Goal: Task Accomplishment & Management: Manage account settings

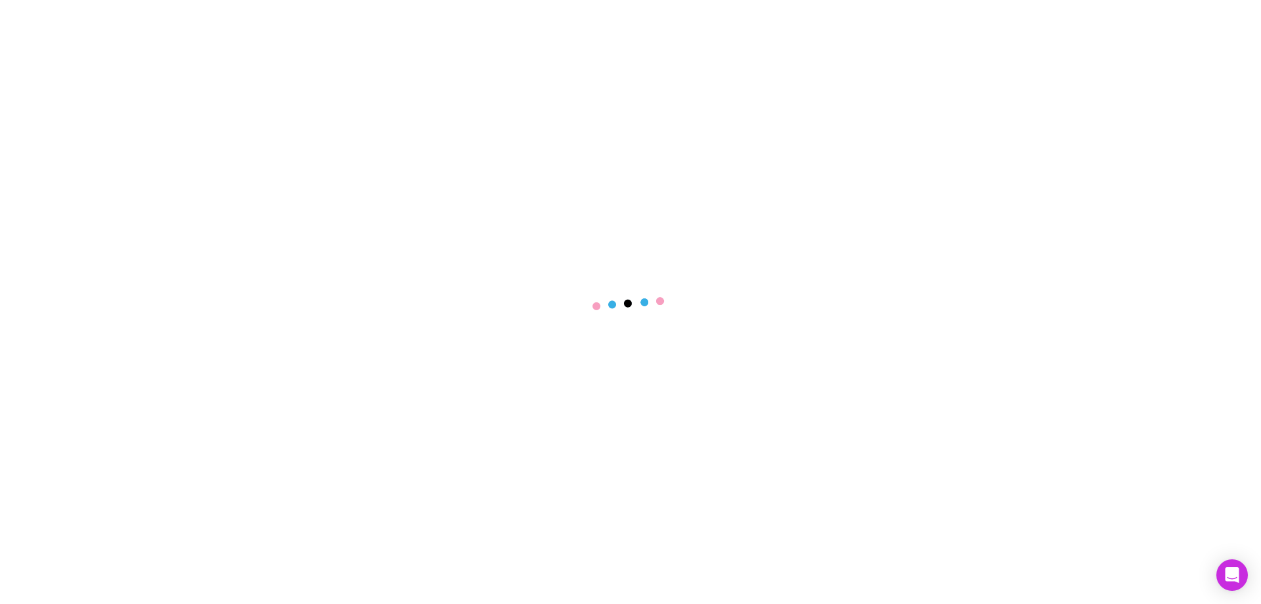
select select "****"
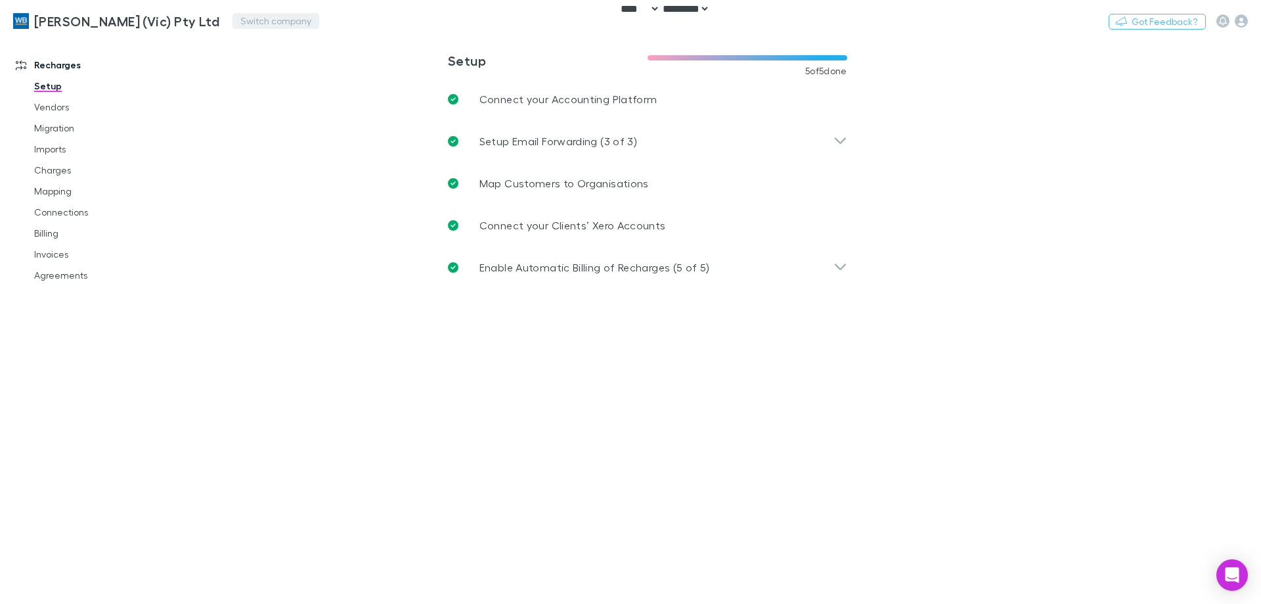
click at [243, 22] on button "Switch company" at bounding box center [276, 21] width 87 height 16
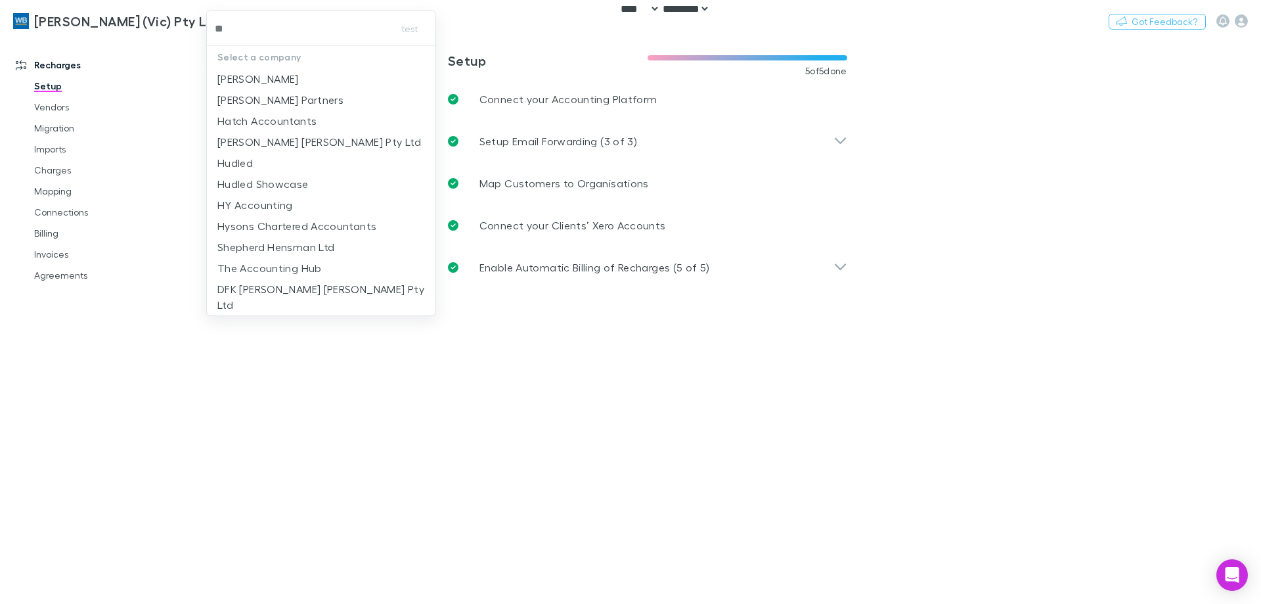
type input "***"
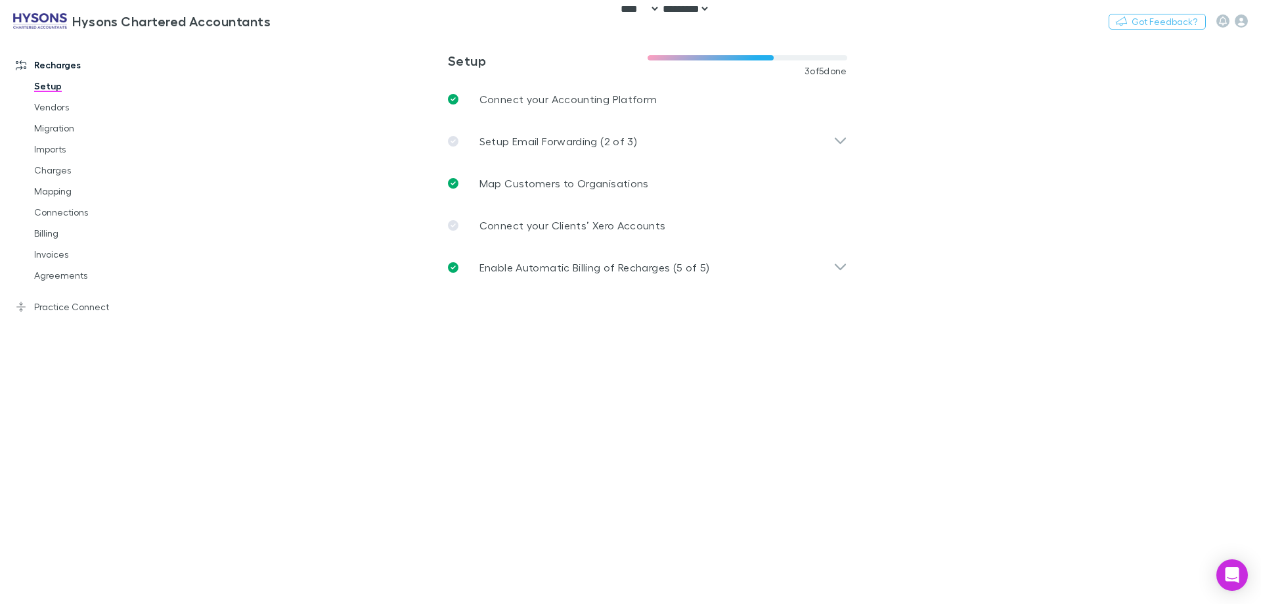
drag, startPoint x: 55, startPoint y: 304, endPoint x: 1, endPoint y: 303, distance: 53.9
click at [55, 304] on link "Practice Connect" at bounding box center [90, 306] width 175 height 21
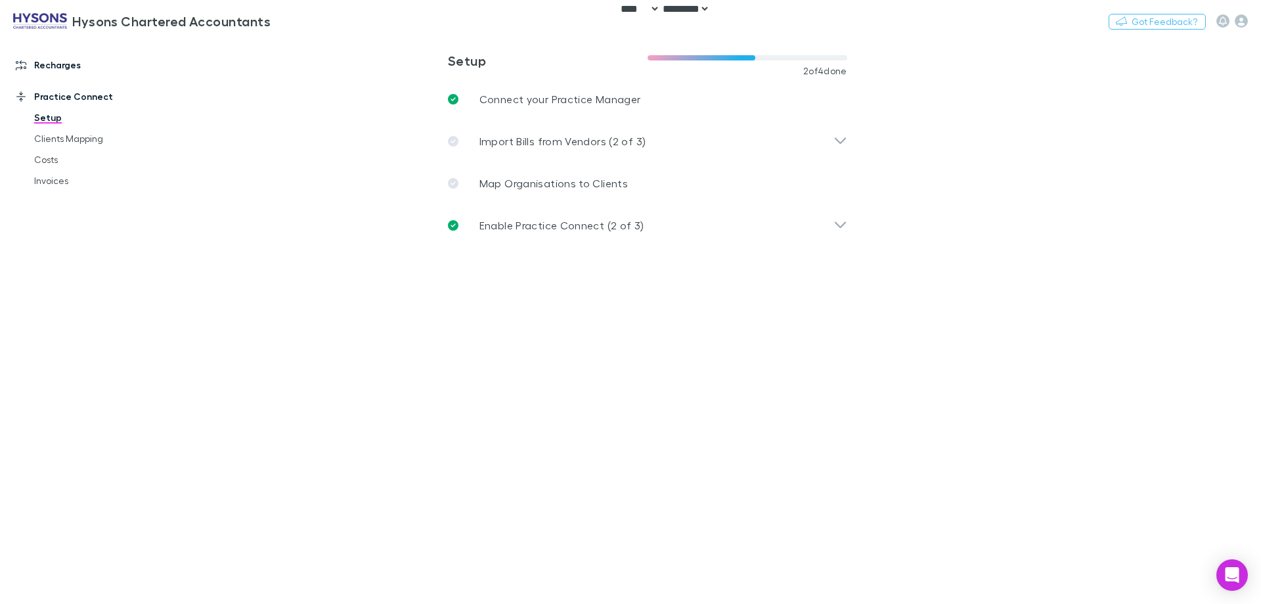
click at [37, 66] on link "Recharges" at bounding box center [90, 65] width 175 height 21
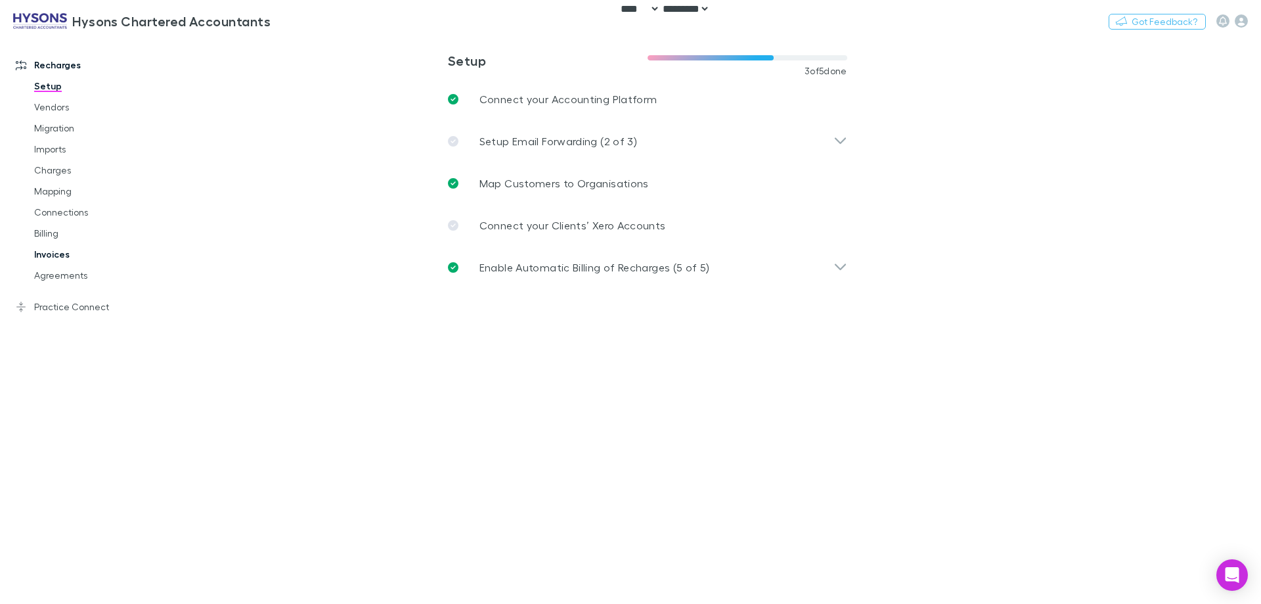
click at [50, 250] on link "Invoices" at bounding box center [99, 254] width 156 height 21
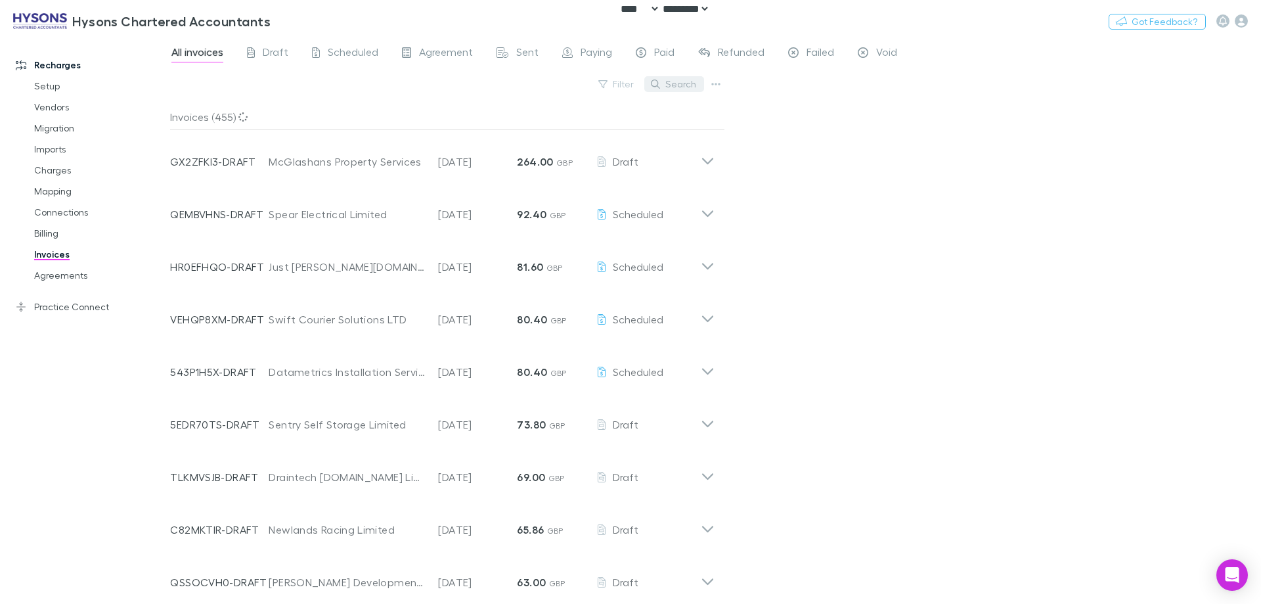
click at [671, 79] on button "Search" at bounding box center [675, 84] width 60 height 16
paste input "**********"
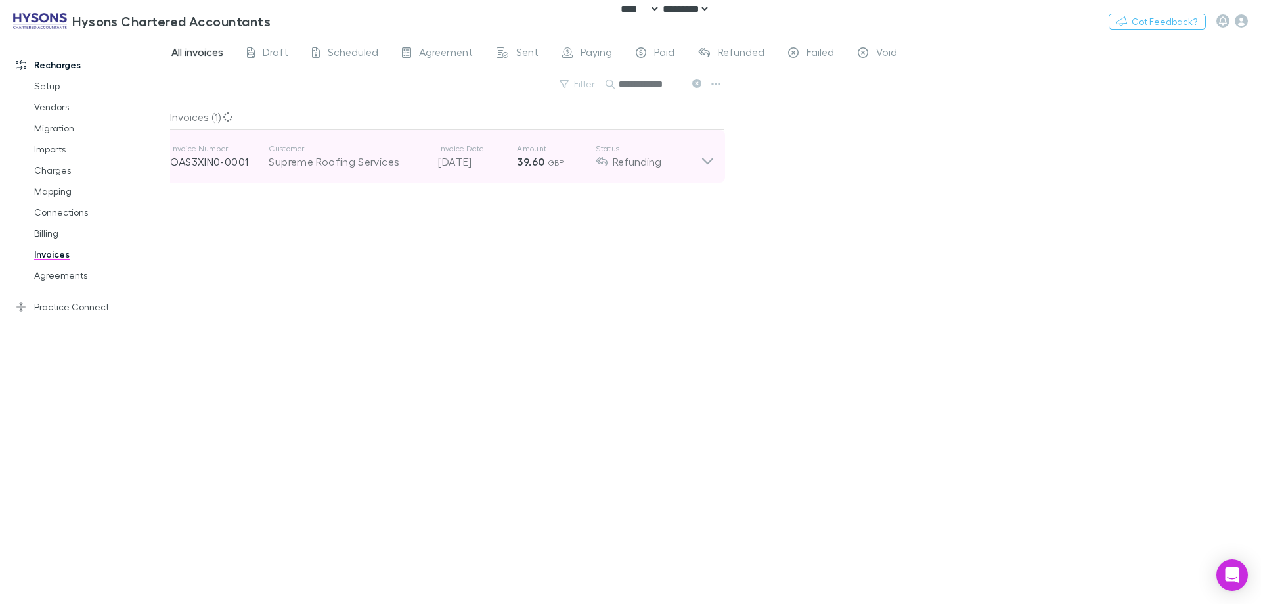
type input "**********"
click at [529, 170] on div "Invoice Number OAS3XIN0-0001 Customer Supreme Roofing Services Invoice Date [DA…" at bounding box center [435, 156] width 531 height 47
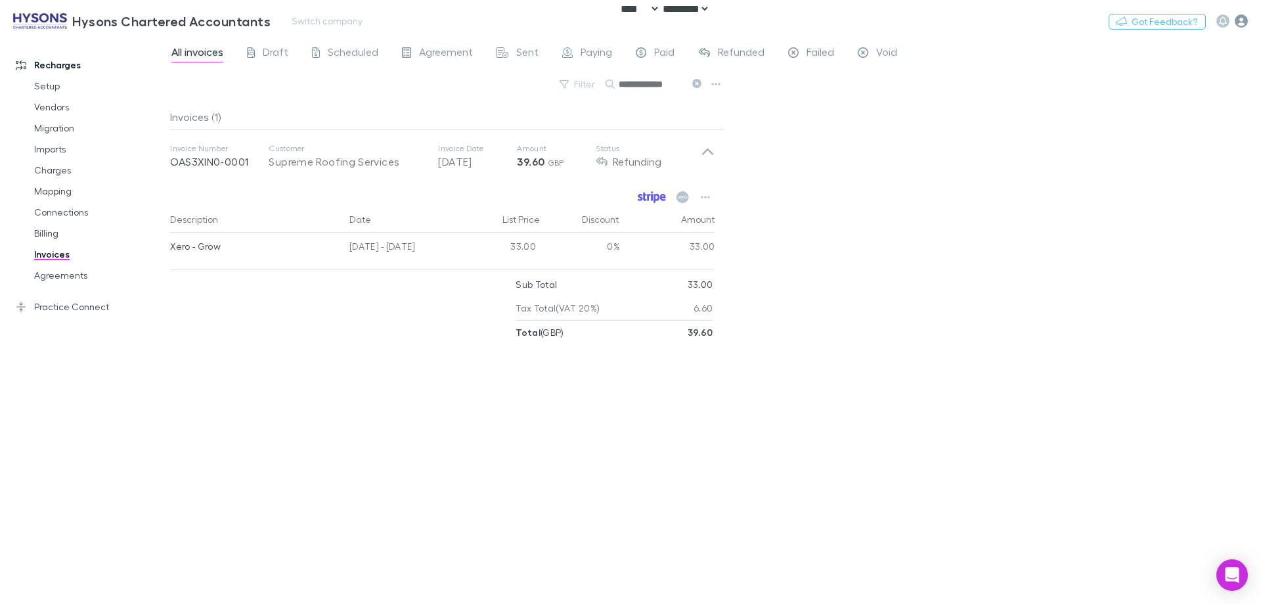
click at [1238, 18] on icon "button" at bounding box center [1241, 20] width 13 height 13
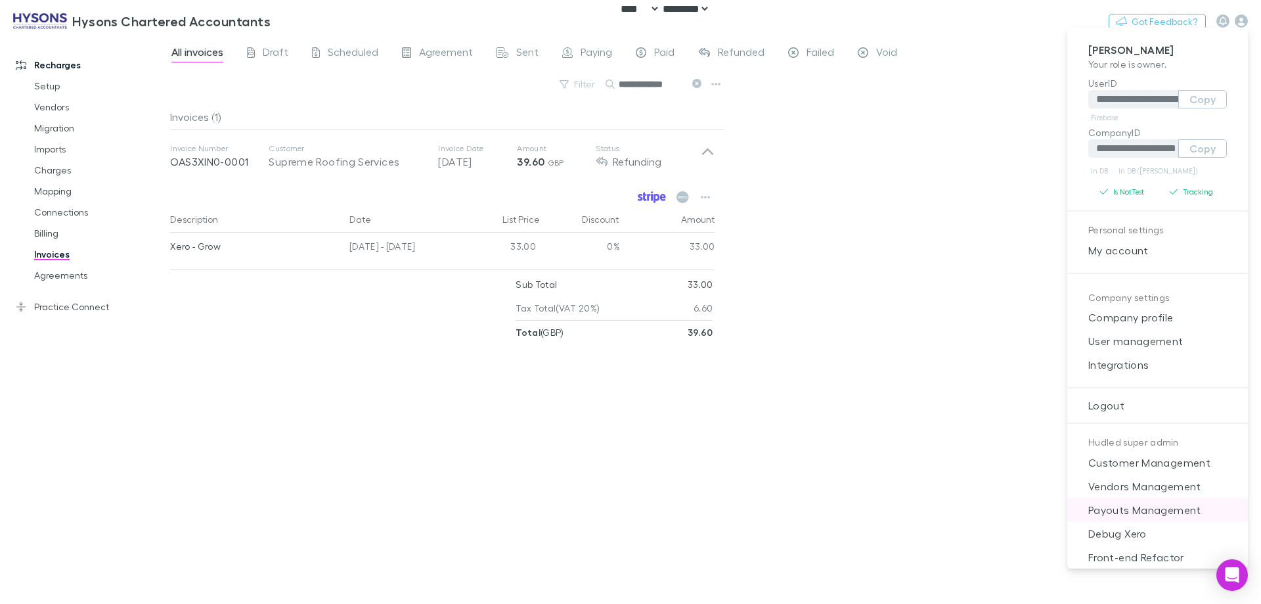
click at [1158, 505] on span "Payouts Management" at bounding box center [1158, 510] width 160 height 16
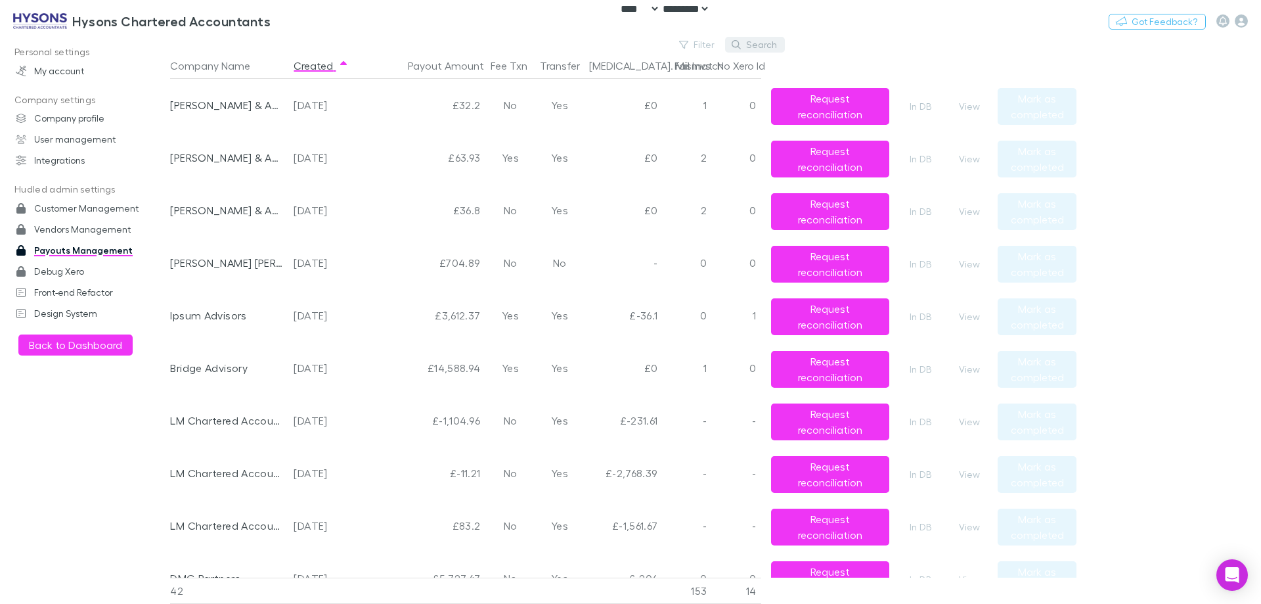
click at [748, 49] on button "Search" at bounding box center [755, 45] width 60 height 16
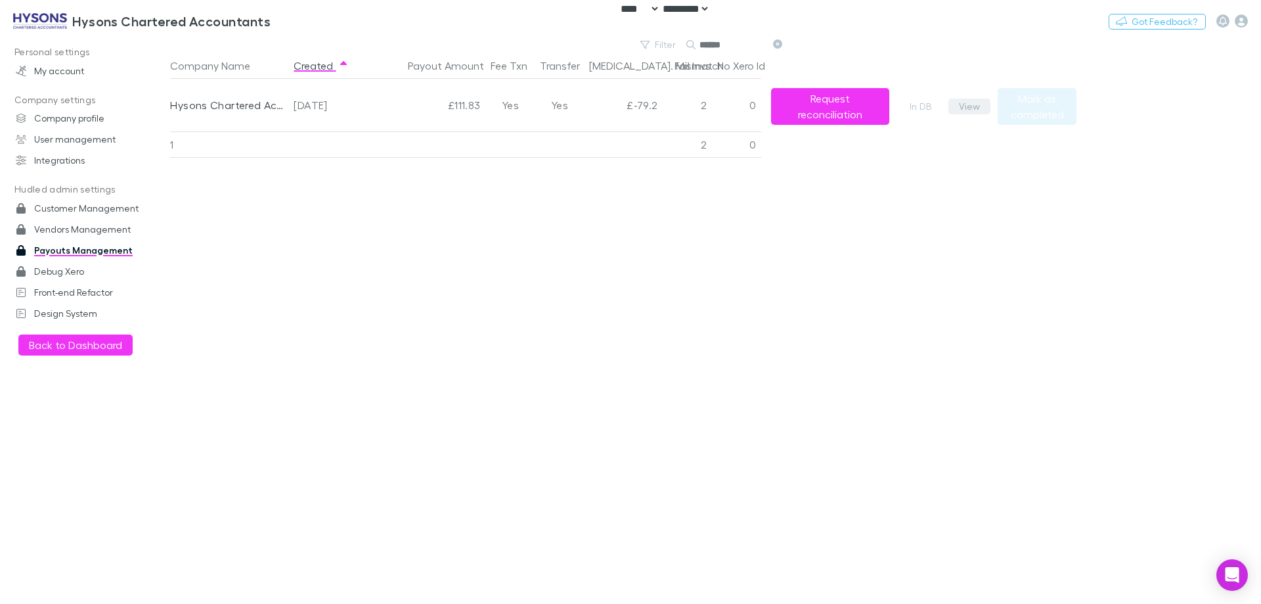
type input "******"
click at [970, 108] on button "View" at bounding box center [970, 107] width 42 height 16
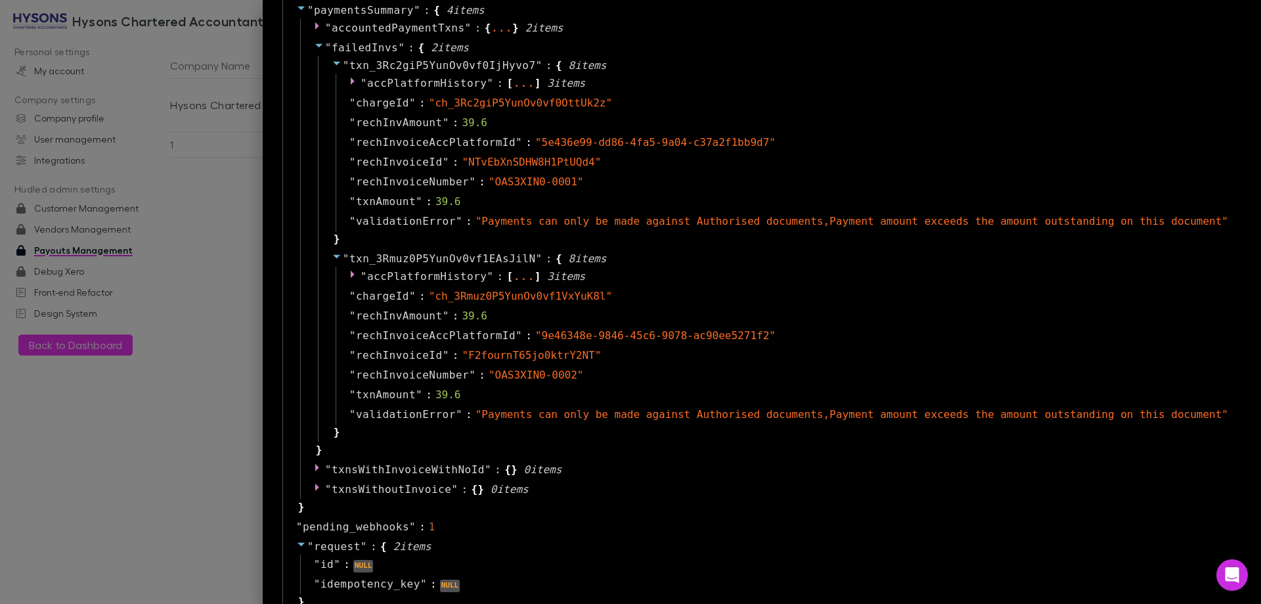
scroll to position [986, 0]
click at [585, 78] on span "3 item s" at bounding box center [566, 84] width 38 height 12
click at [360, 83] on icon at bounding box center [355, 81] width 11 height 11
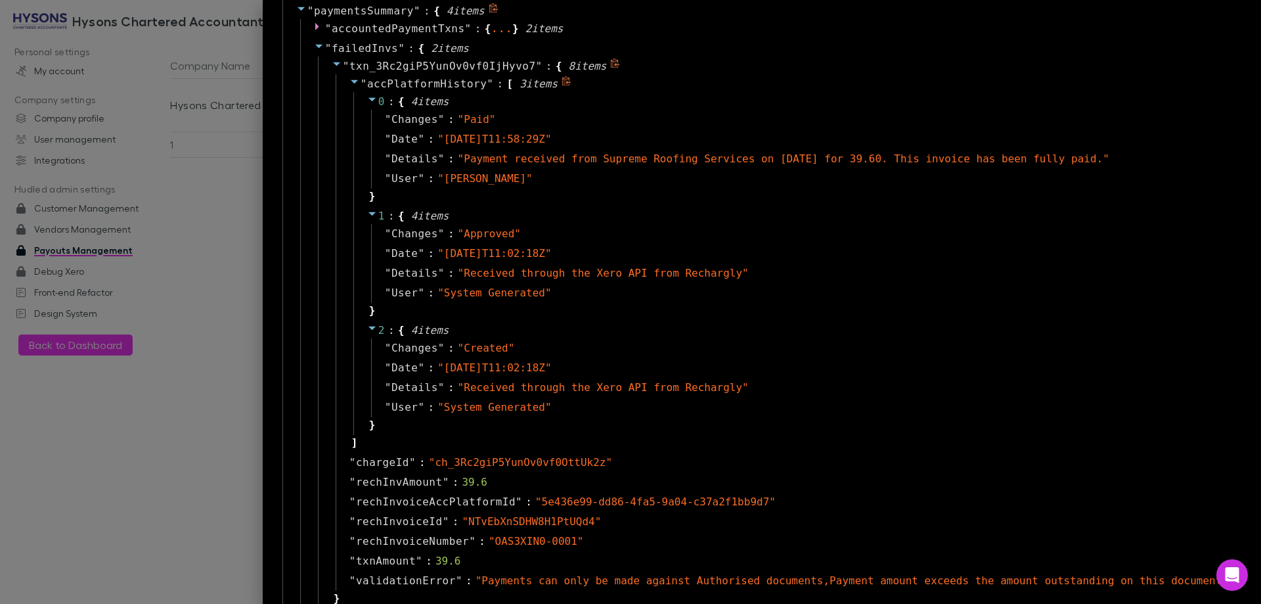
click at [358, 83] on icon at bounding box center [354, 82] width 7 height 4
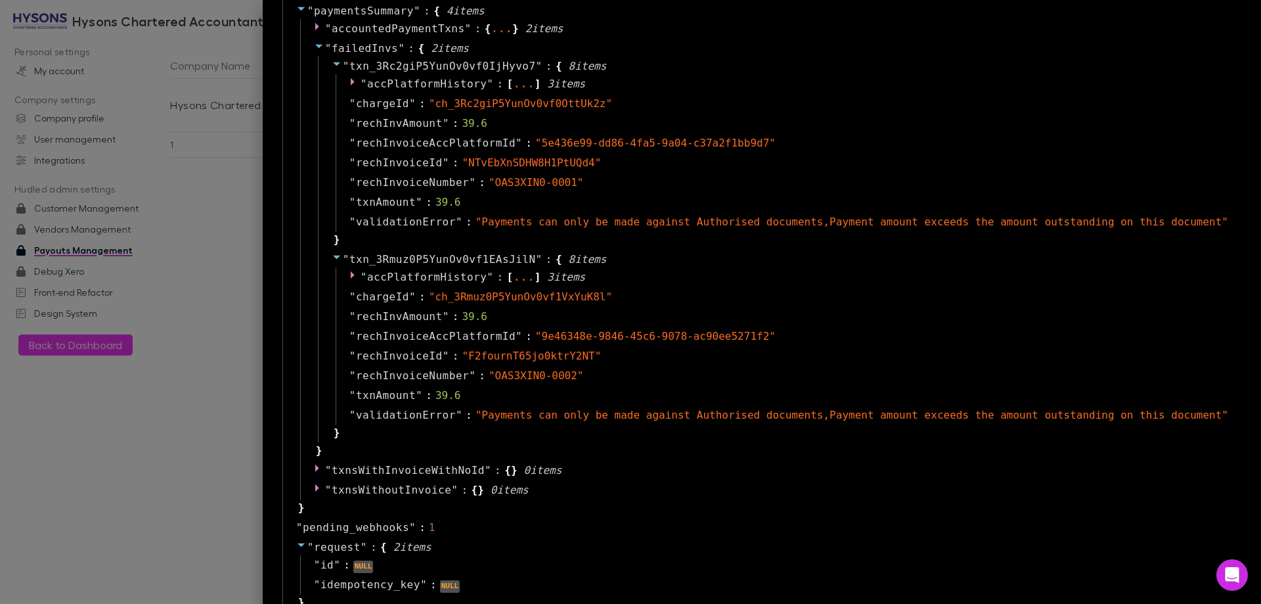
click at [237, 197] on div at bounding box center [630, 302] width 1261 height 604
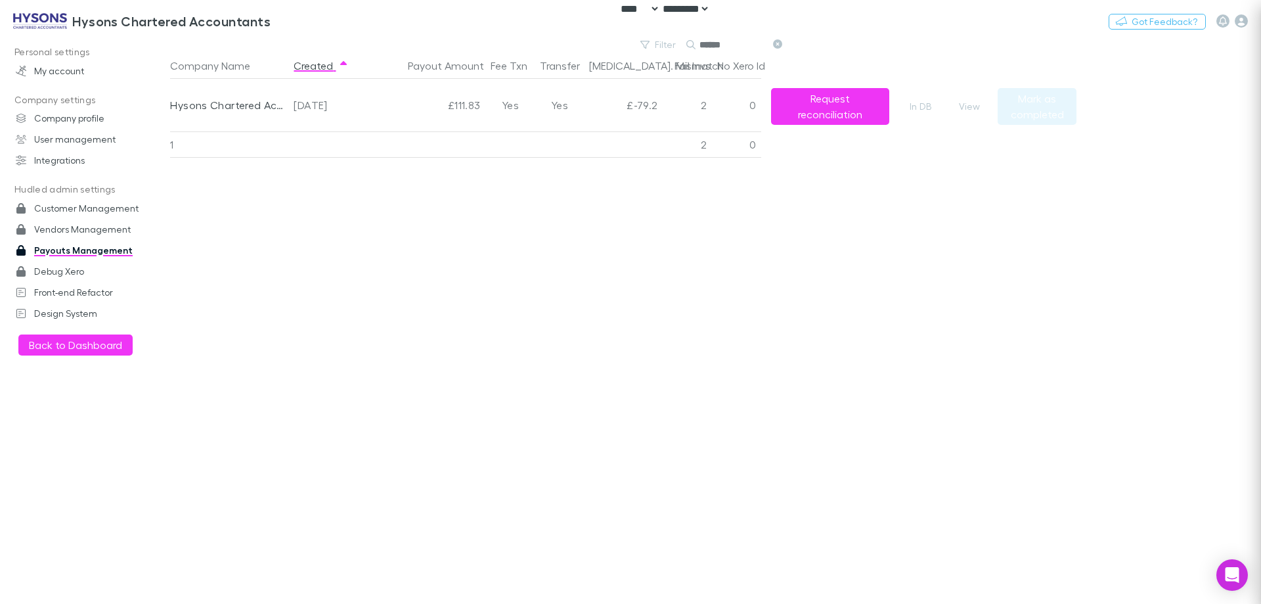
scroll to position [0, 0]
click at [976, 107] on button "View" at bounding box center [970, 107] width 42 height 16
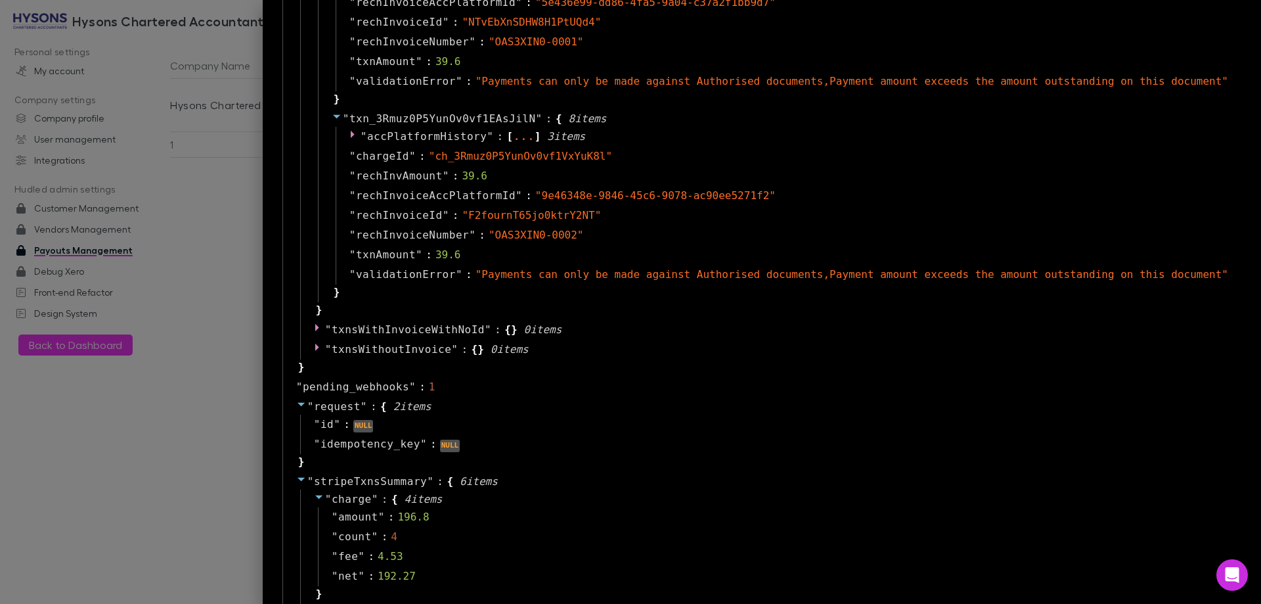
scroll to position [1380, 0]
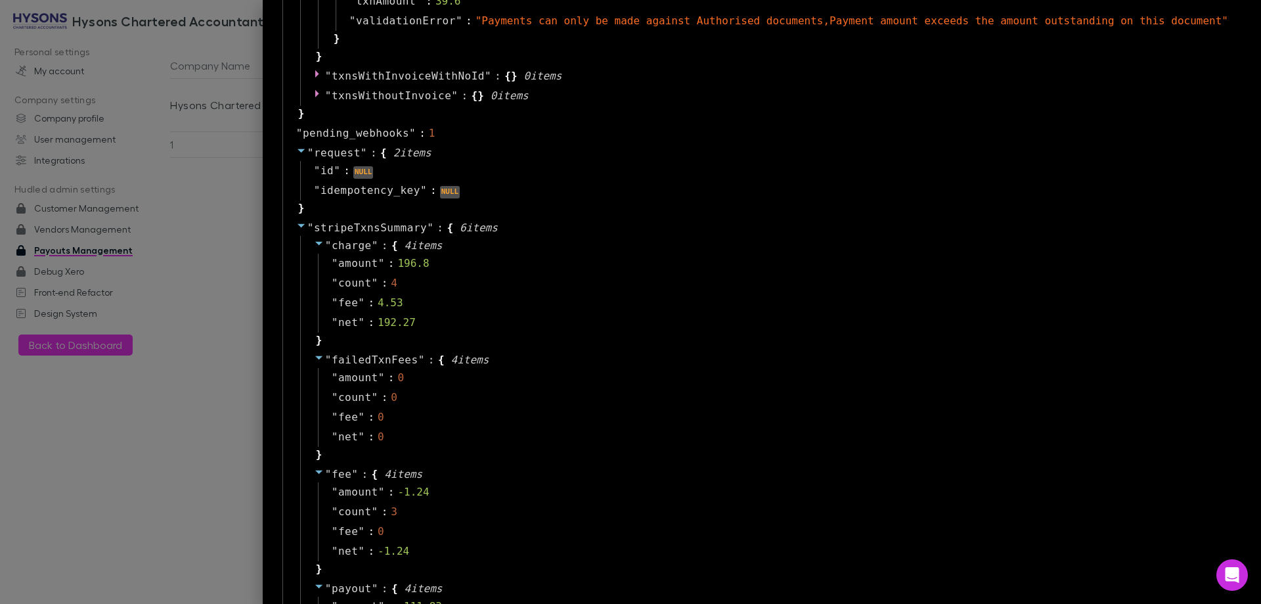
click at [263, 322] on div at bounding box center [630, 302] width 1261 height 604
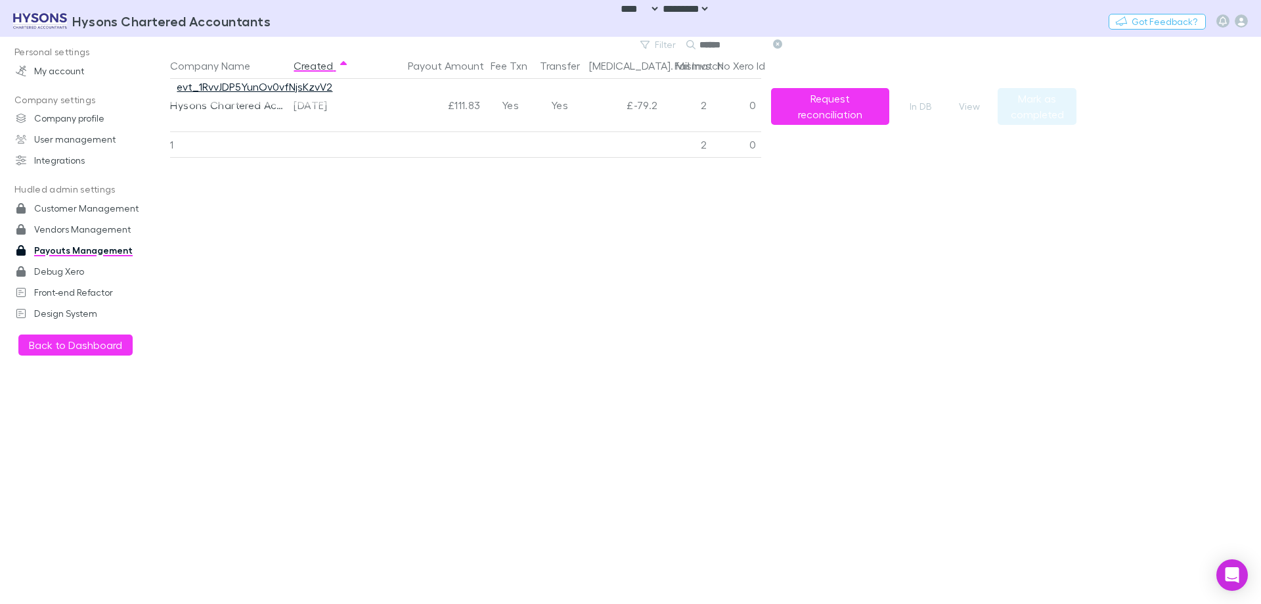
click at [283, 87] on link "evt_1RvvJDP5YunOv0vfNjsKzvV2" at bounding box center [255, 86] width 156 height 12
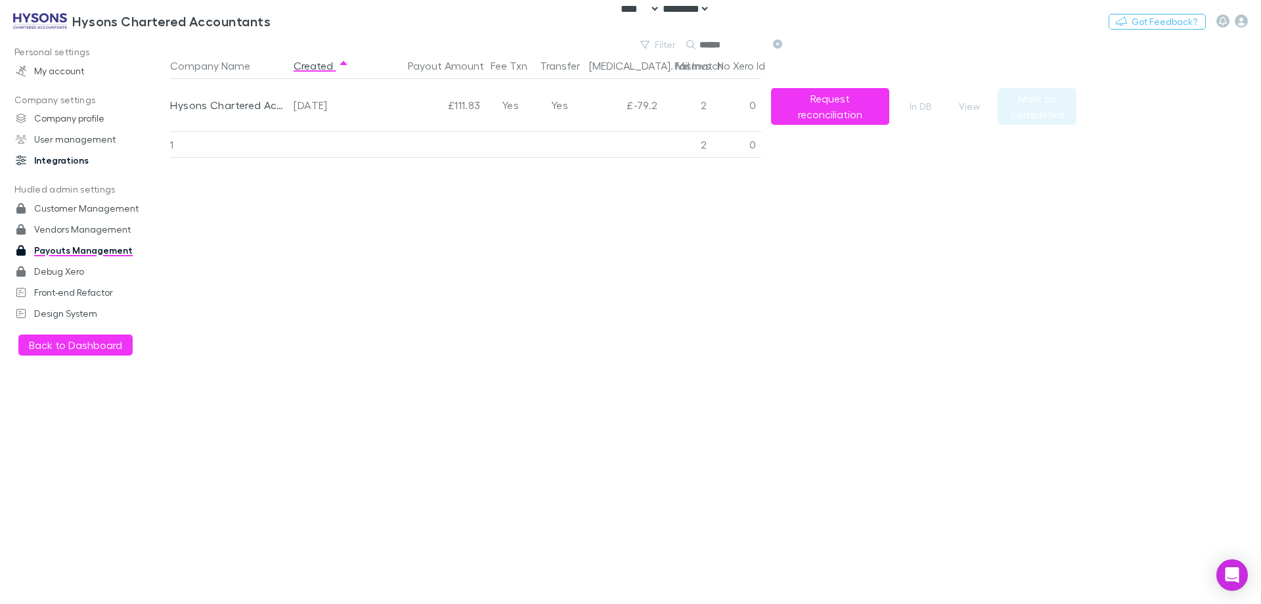
click at [58, 164] on link "Integrations" at bounding box center [90, 160] width 175 height 21
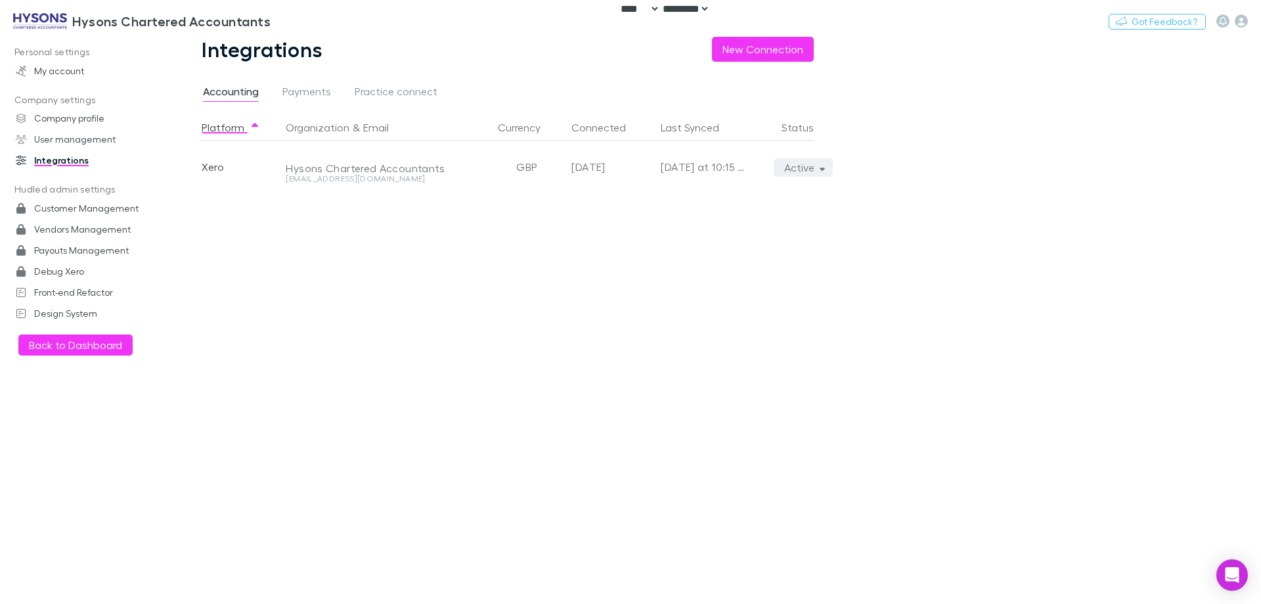
click at [798, 170] on button "Active" at bounding box center [804, 167] width 60 height 18
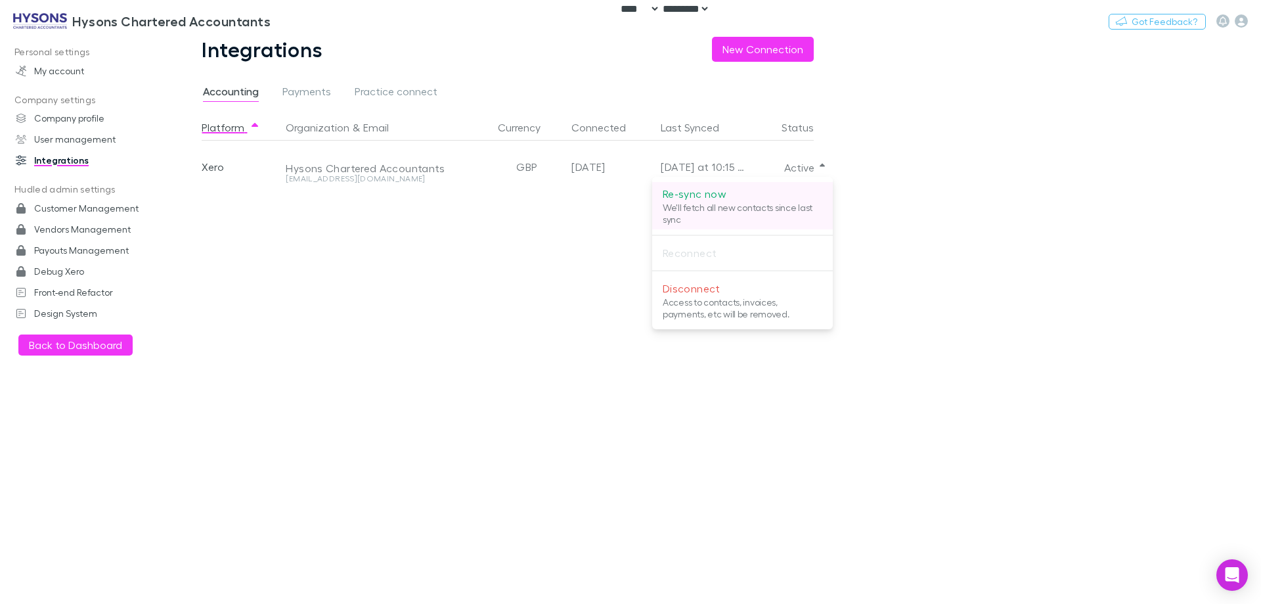
click at [775, 196] on p "Re-sync now" at bounding box center [743, 194] width 160 height 16
click at [407, 344] on div at bounding box center [630, 302] width 1261 height 604
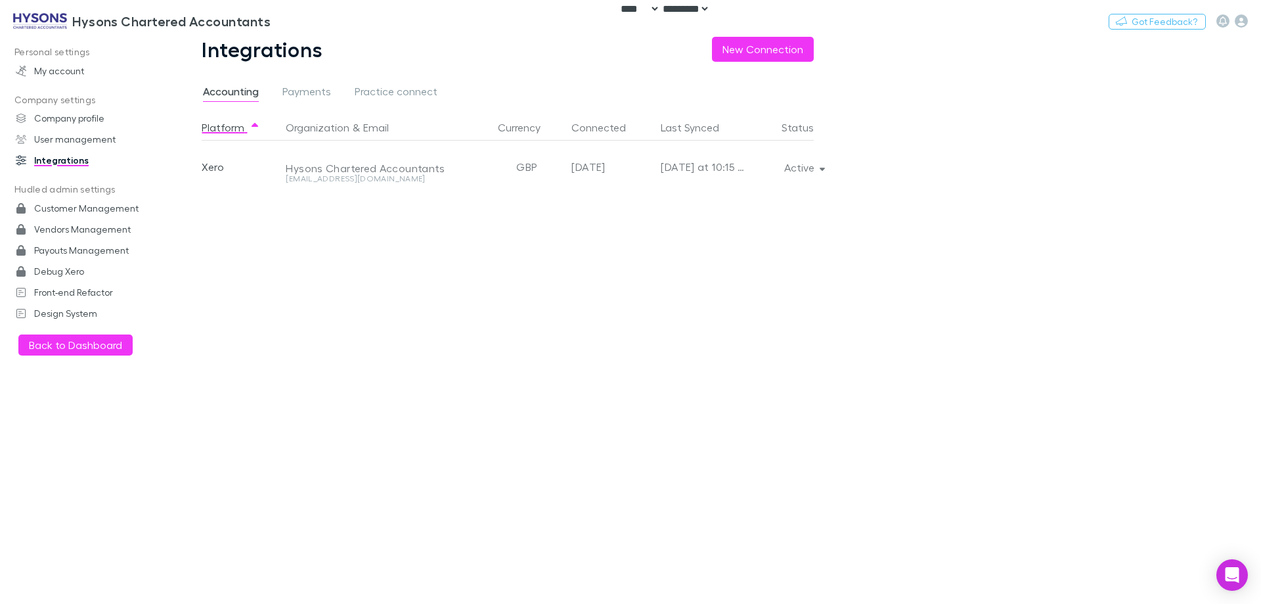
click at [650, 355] on div "Platform Organization & Email Currency Connected Last Synced Status Xero Hysons…" at bounding box center [518, 358] width 633 height 489
click at [643, 355] on div "Platform Organization & Email Currency Connected Last Synced Status Xero Hysons…" at bounding box center [518, 358] width 633 height 489
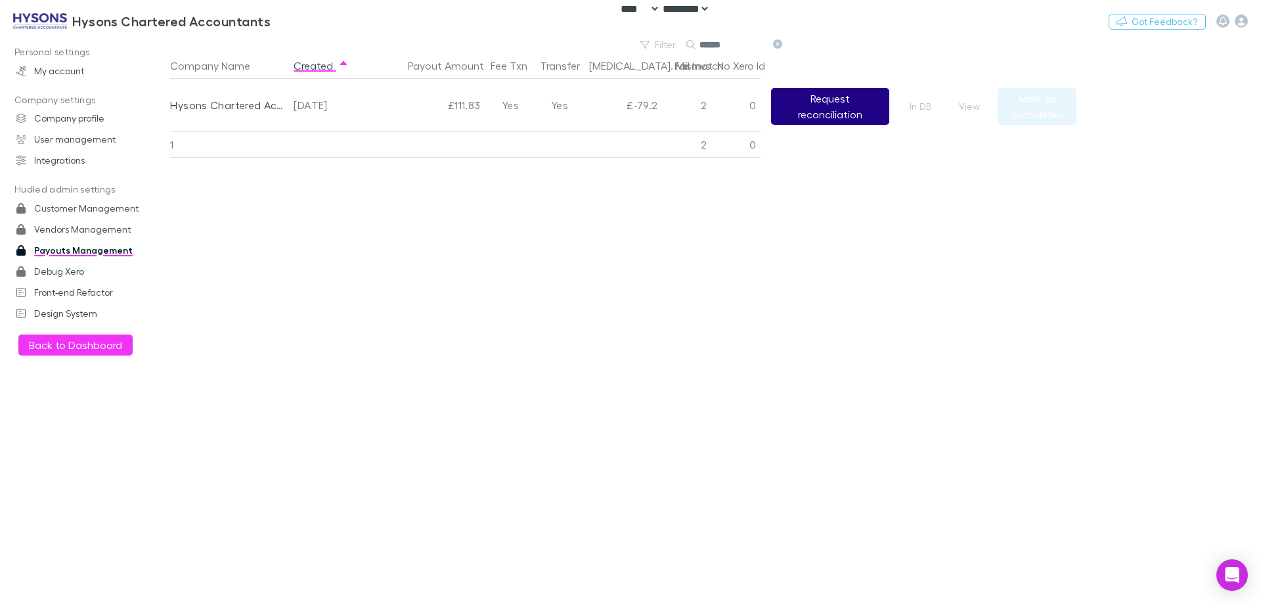
click at [838, 114] on button "Request reconciliation" at bounding box center [830, 106] width 118 height 37
click at [974, 108] on button "View" at bounding box center [970, 107] width 42 height 16
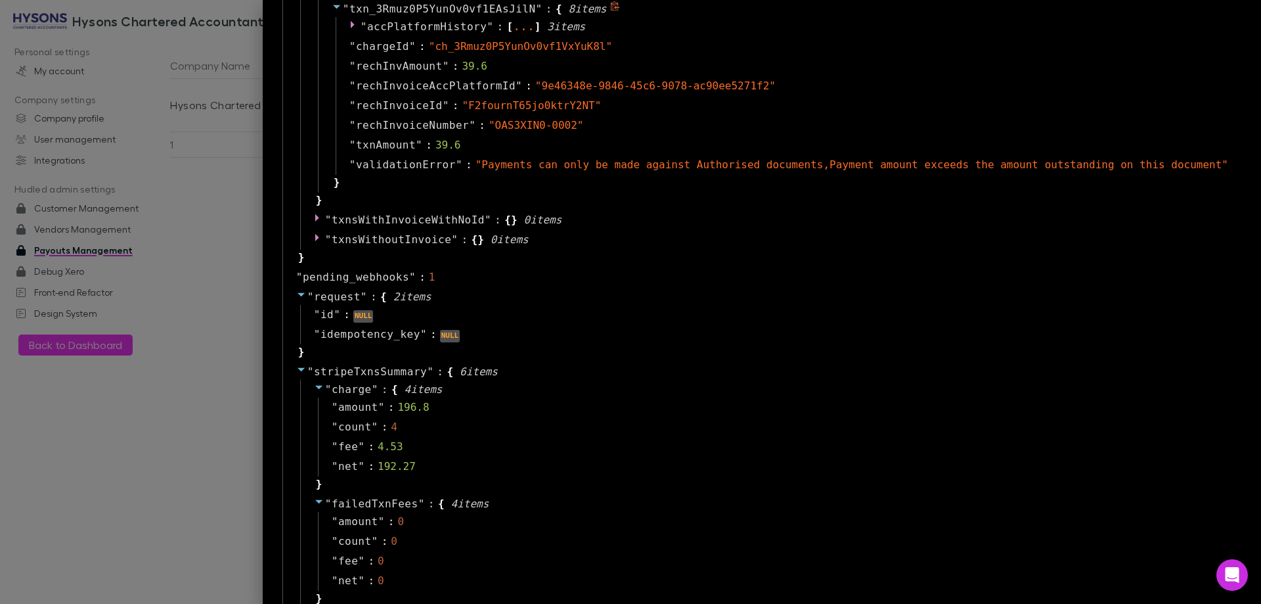
scroll to position [1248, 0]
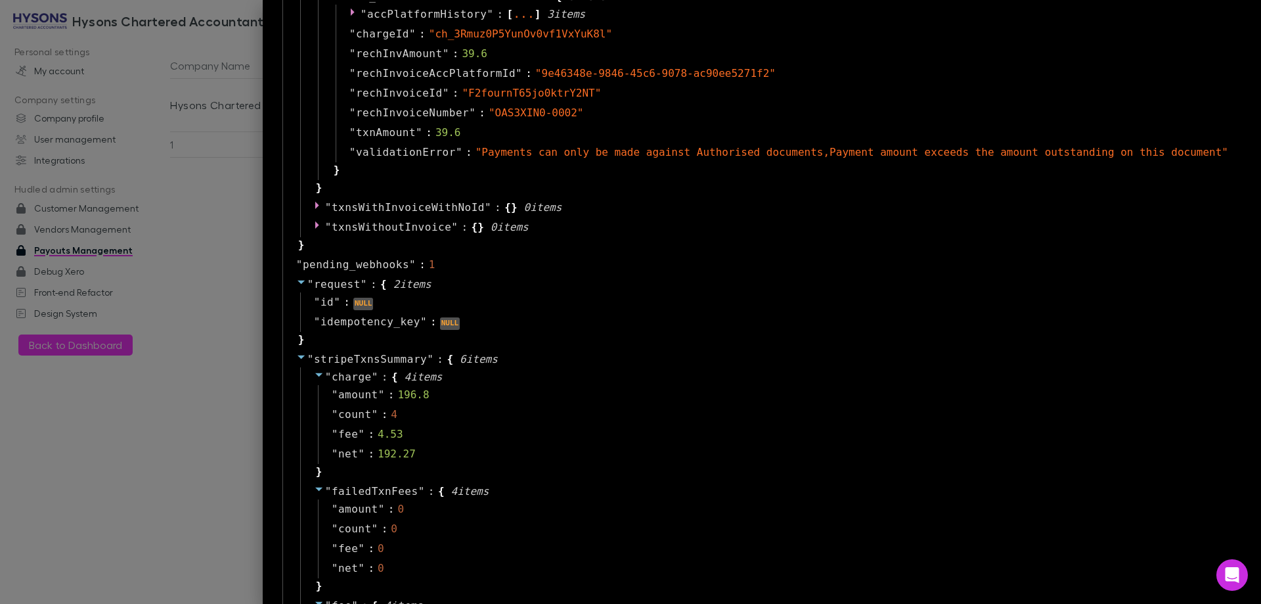
click at [286, 491] on div at bounding box center [630, 302] width 1261 height 604
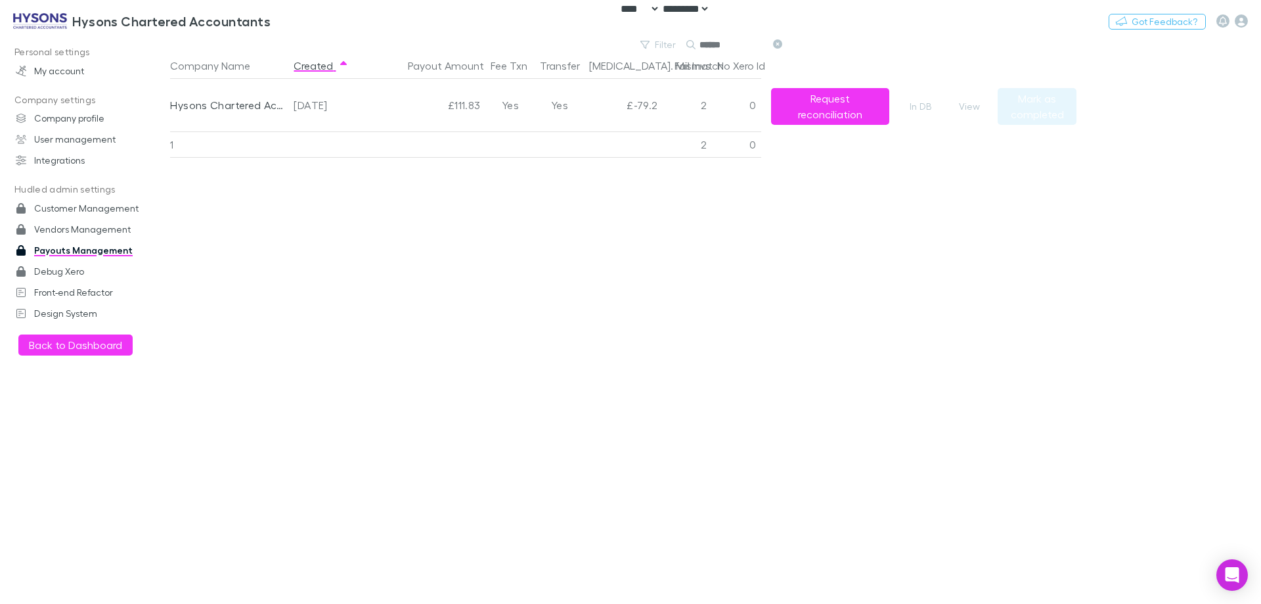
click at [720, 42] on input "******" at bounding box center [733, 44] width 66 height 18
paste input "***"
type input "*********"
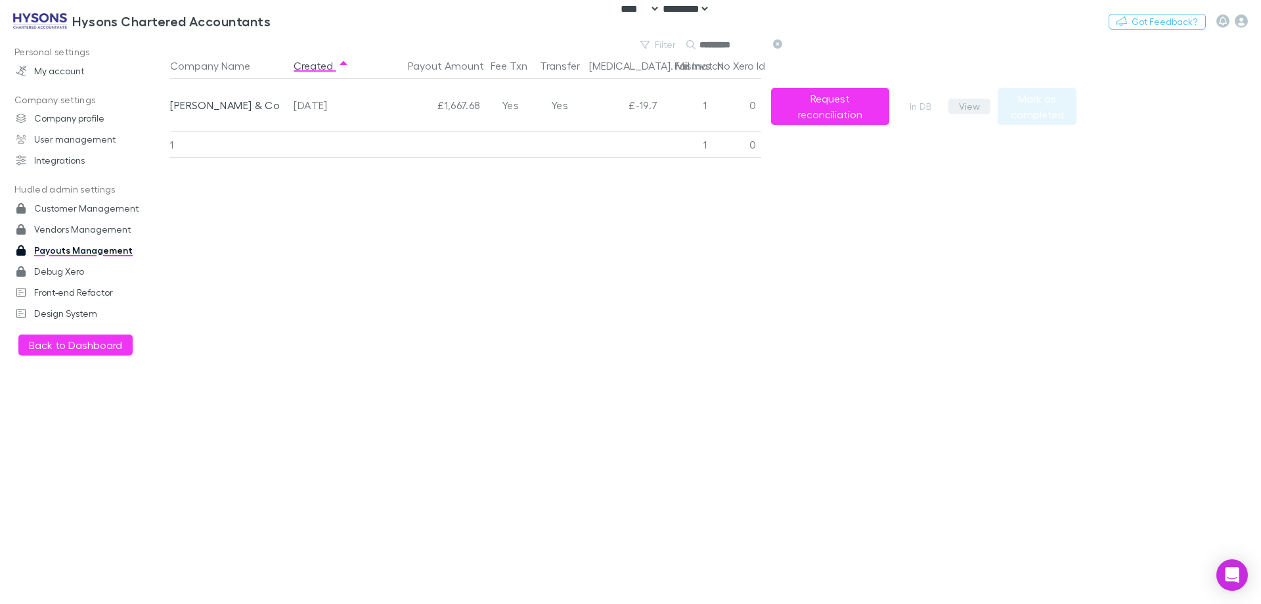
click at [957, 111] on button "View" at bounding box center [970, 107] width 42 height 16
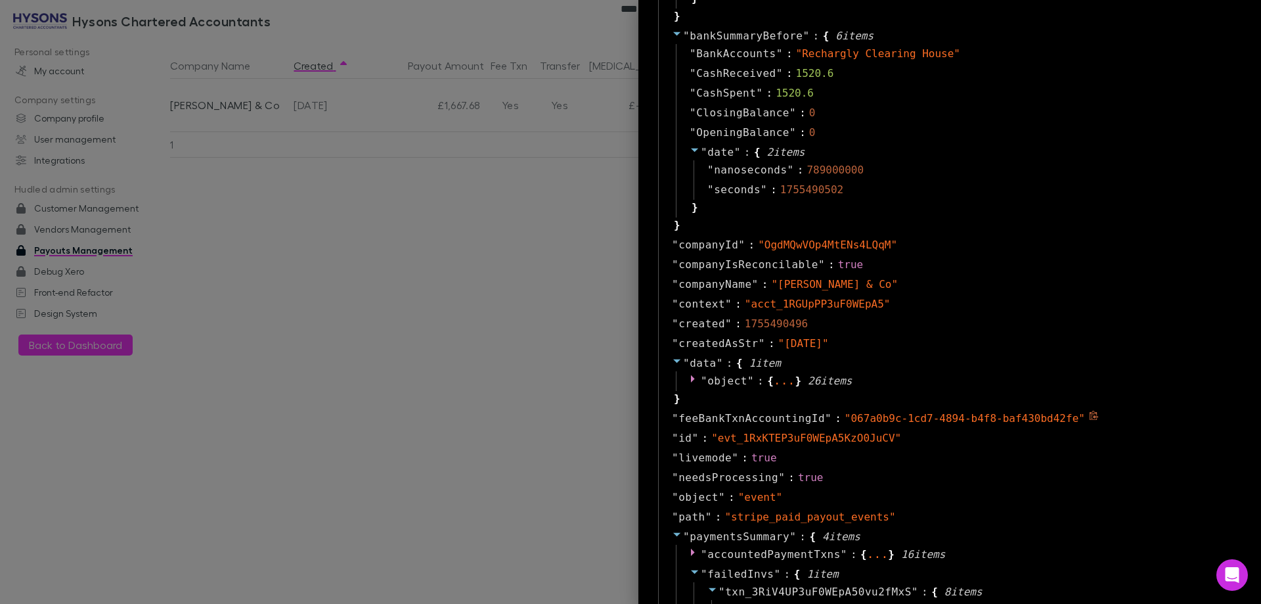
scroll to position [788, 0]
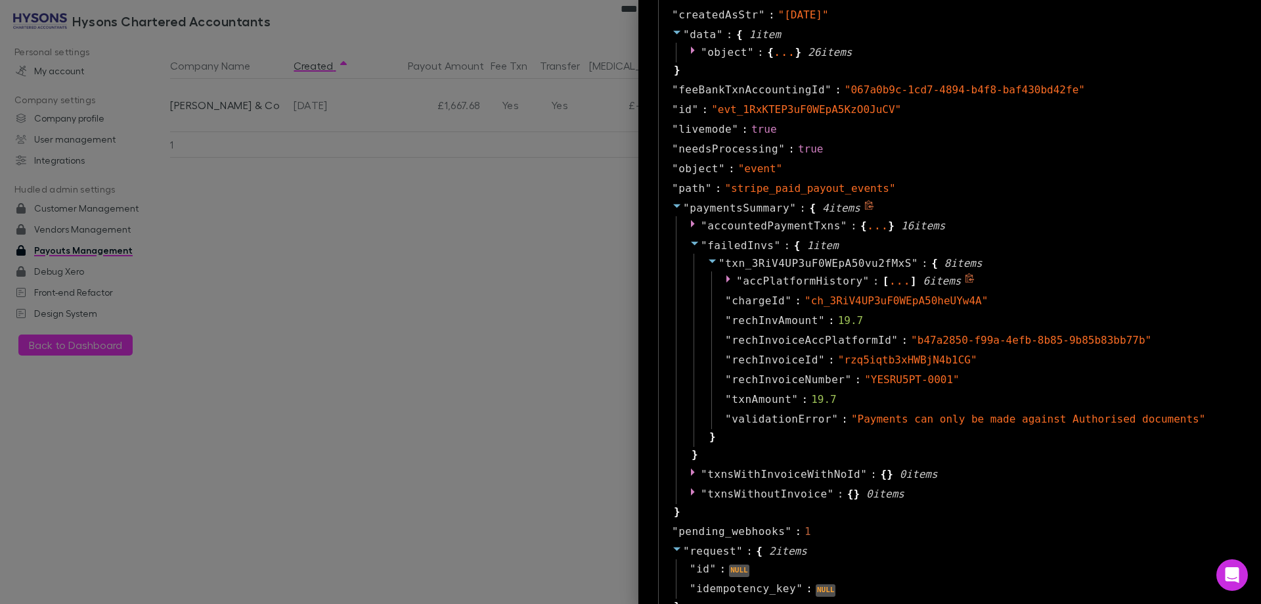
click at [725, 280] on icon at bounding box center [730, 278] width 11 height 11
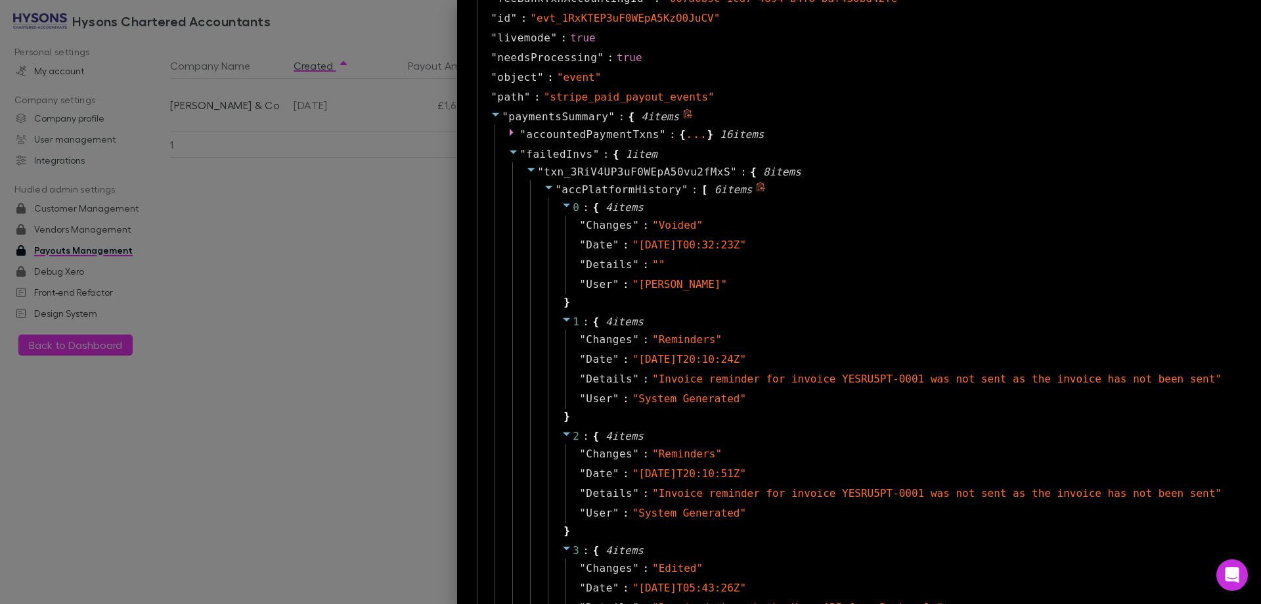
scroll to position [854, 0]
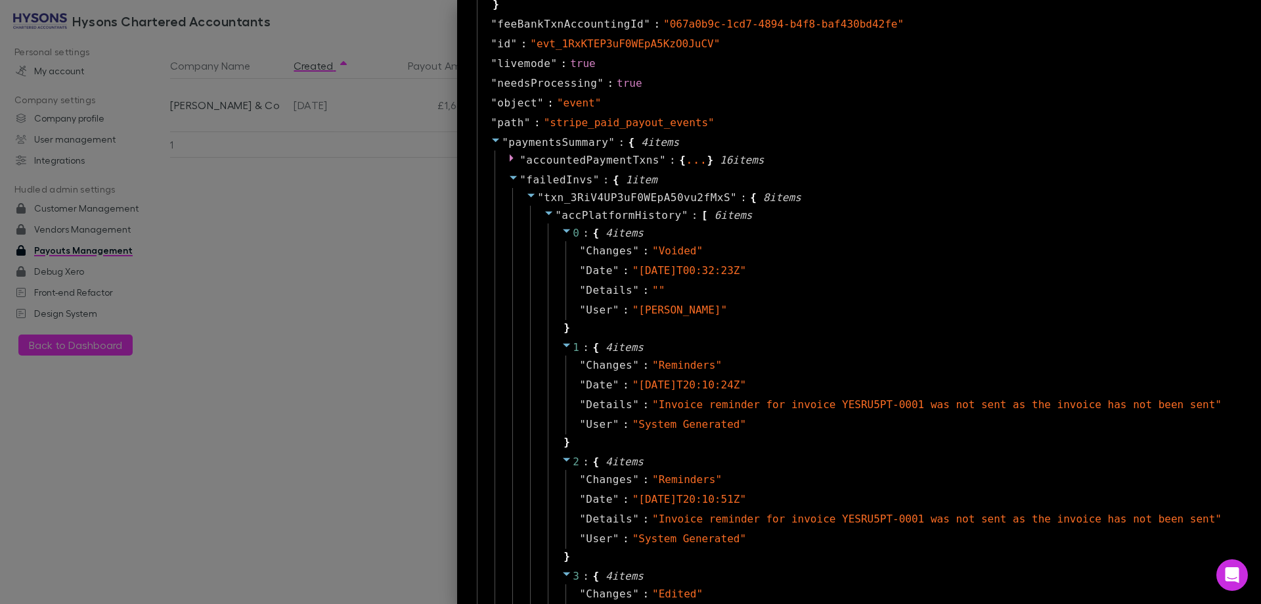
drag, startPoint x: 264, startPoint y: 238, endPoint x: 263, endPoint y: 198, distance: 40.1
click at [264, 233] on div at bounding box center [630, 302] width 1261 height 604
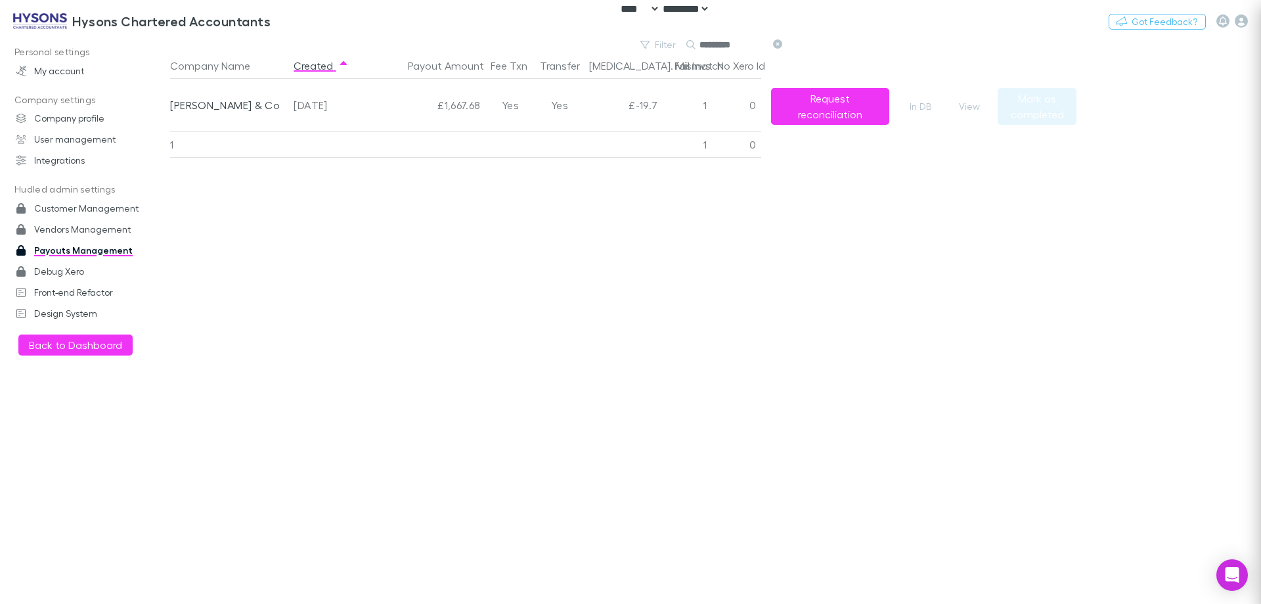
scroll to position [0, 0]
click at [289, 24] on button "Switch company" at bounding box center [327, 21] width 87 height 16
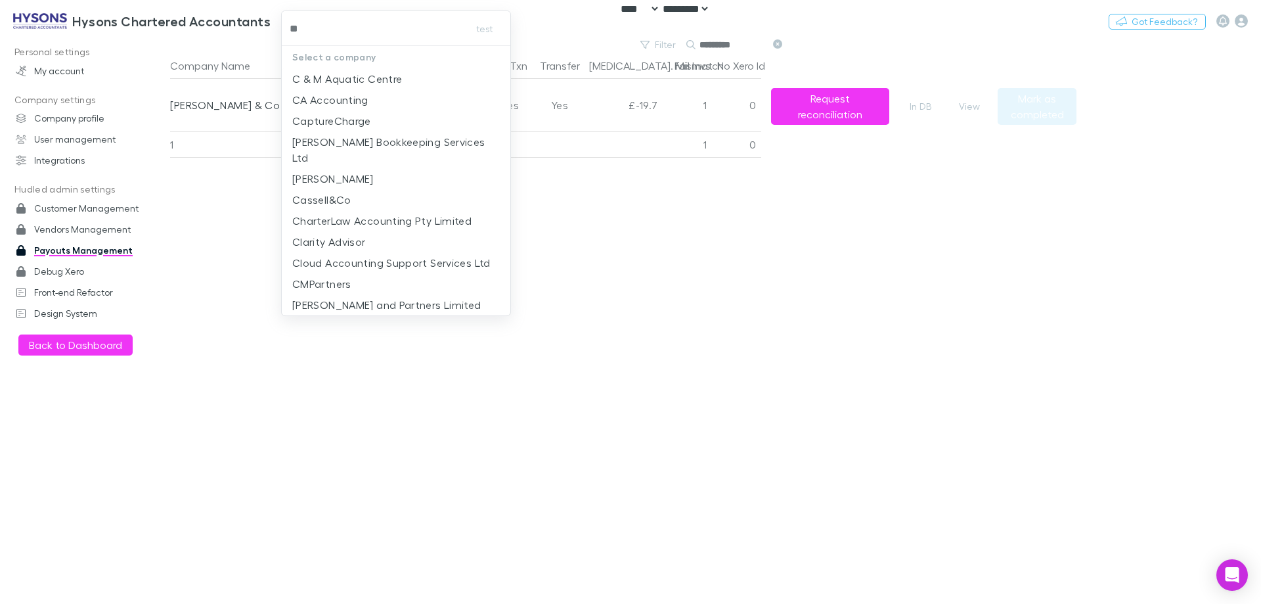
type input "***"
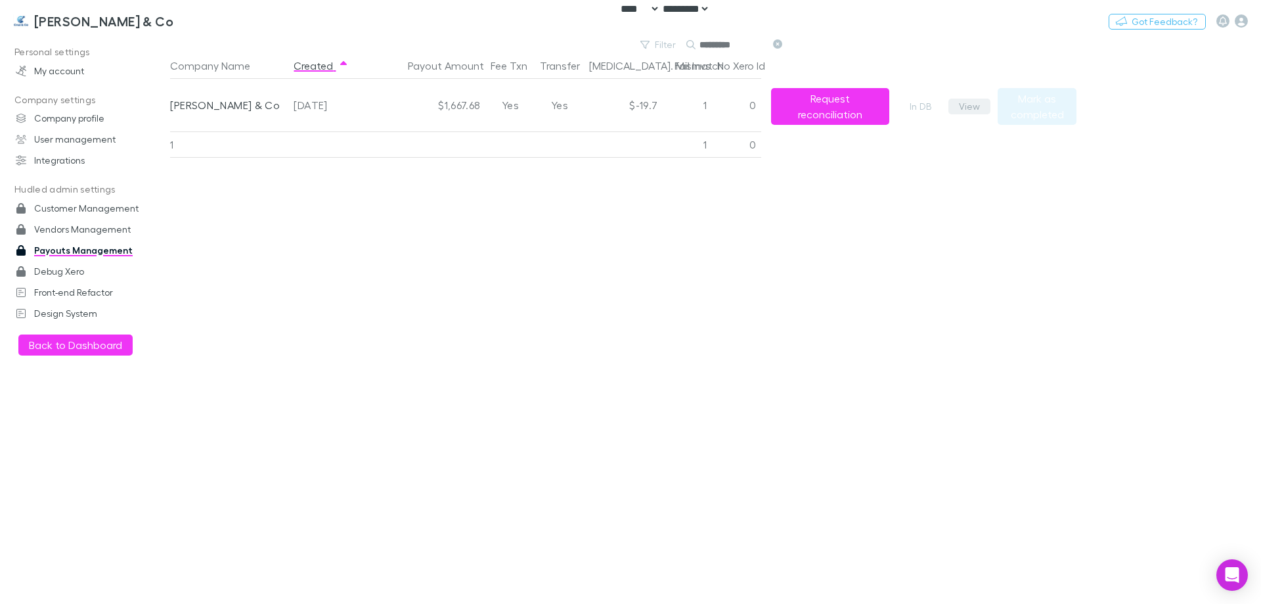
click at [966, 109] on button "View" at bounding box center [970, 107] width 42 height 16
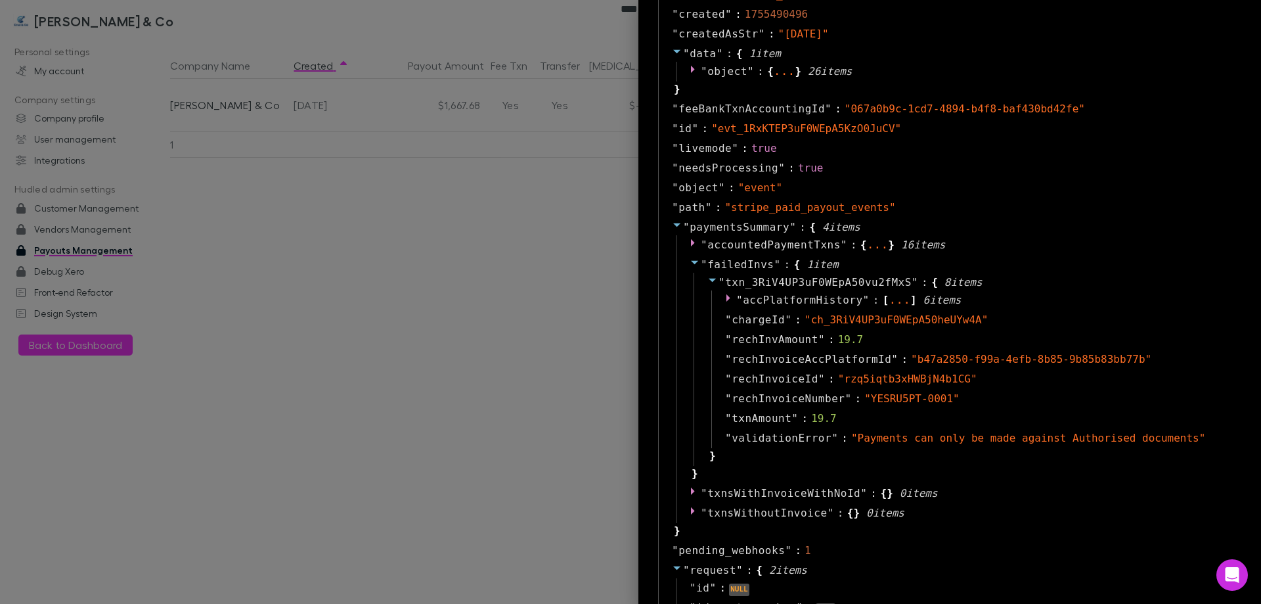
scroll to position [788, 0]
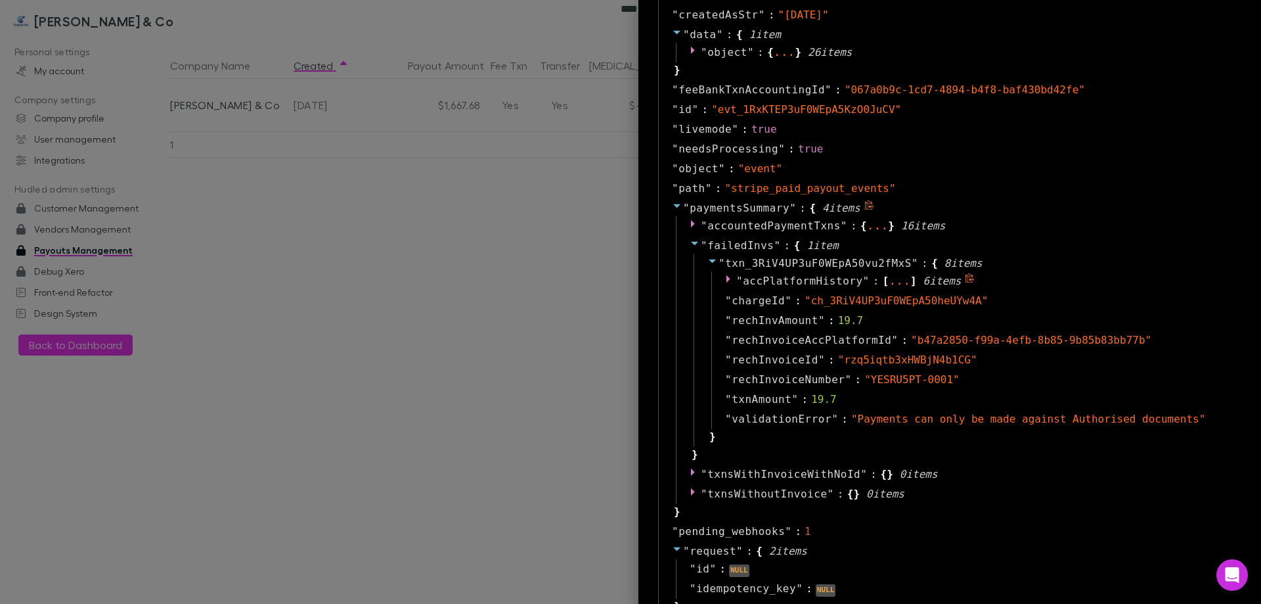
click at [727, 279] on icon at bounding box center [729, 278] width 4 height 7
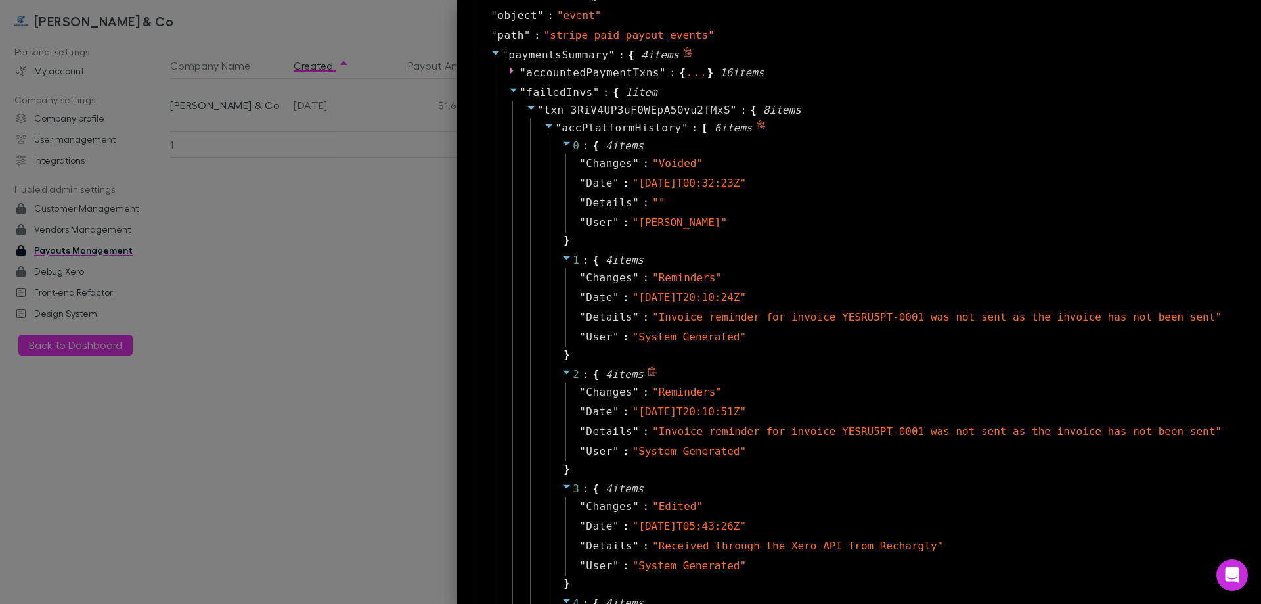
scroll to position [854, 0]
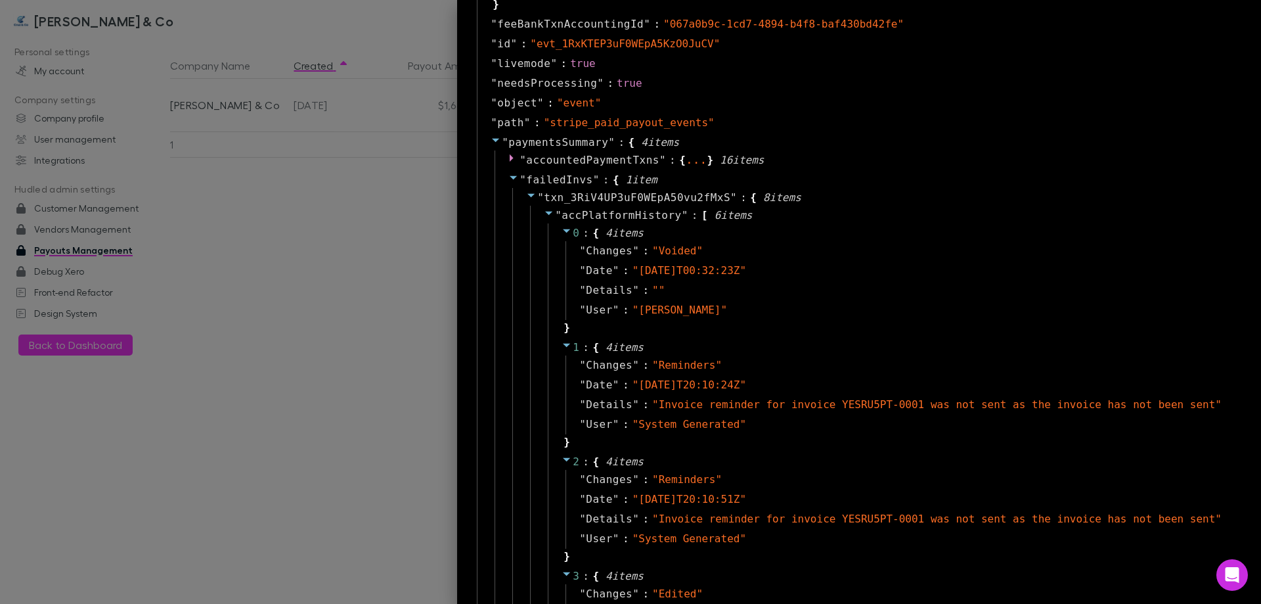
click at [353, 312] on div at bounding box center [630, 302] width 1261 height 604
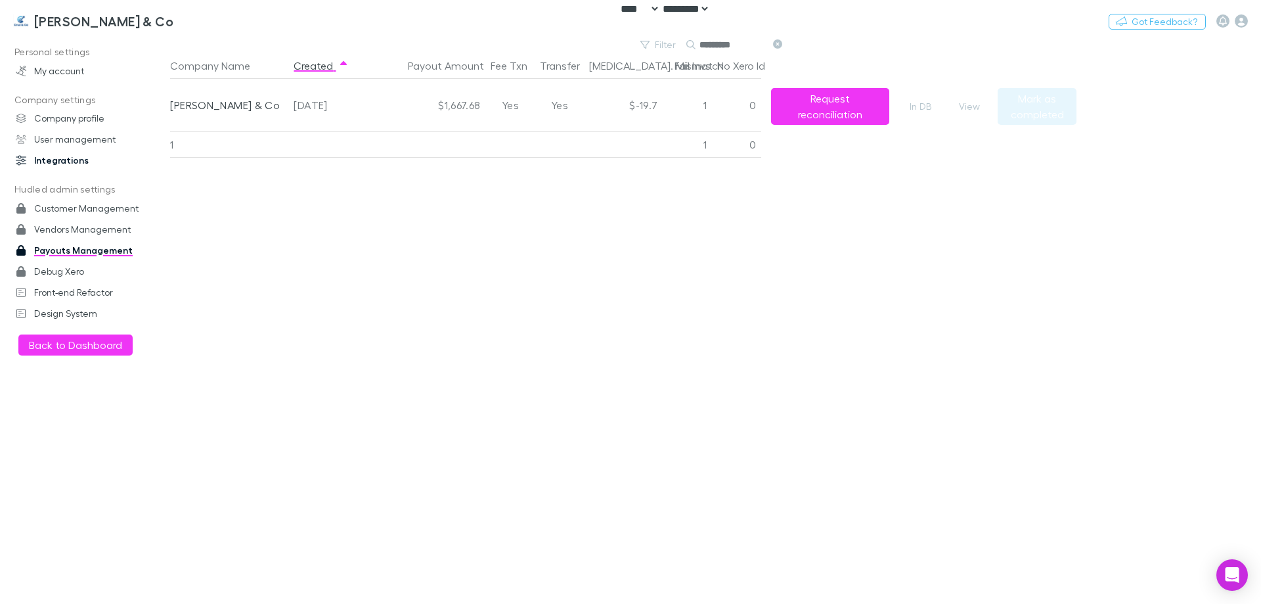
click at [72, 159] on link "Integrations" at bounding box center [90, 160] width 175 height 21
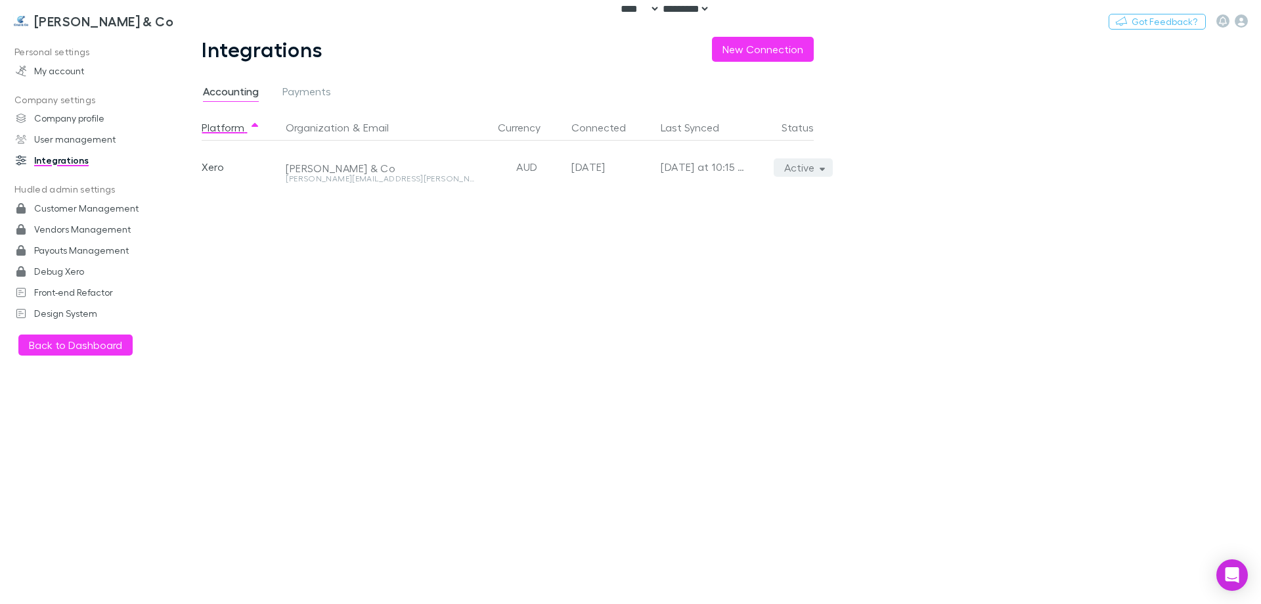
click at [794, 167] on button "Active" at bounding box center [804, 167] width 60 height 18
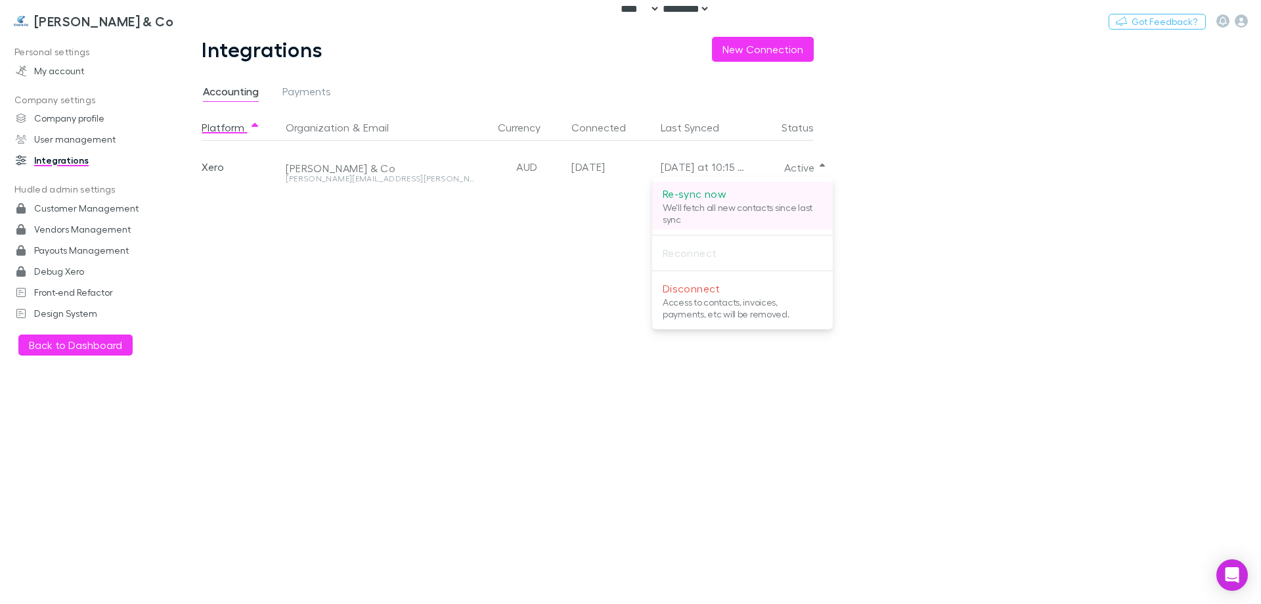
click at [771, 191] on p "Re-sync now" at bounding box center [743, 194] width 160 height 16
click at [60, 30] on div at bounding box center [630, 302] width 1261 height 604
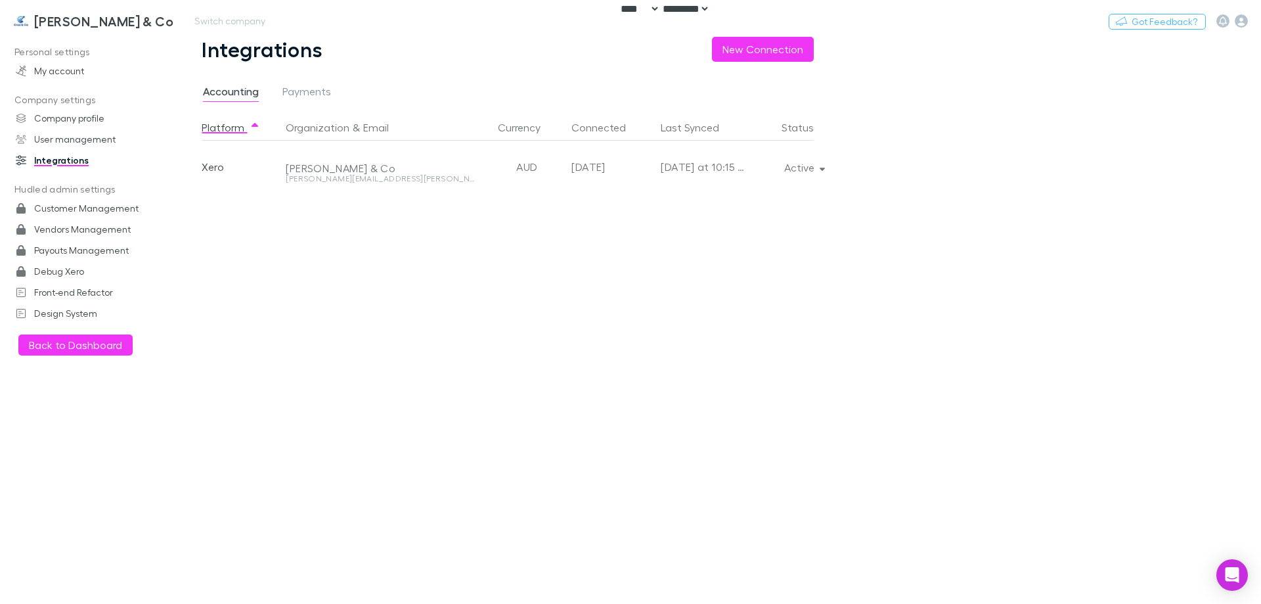
click at [60, 29] on link "[PERSON_NAME] & Co" at bounding box center [93, 21] width 176 height 32
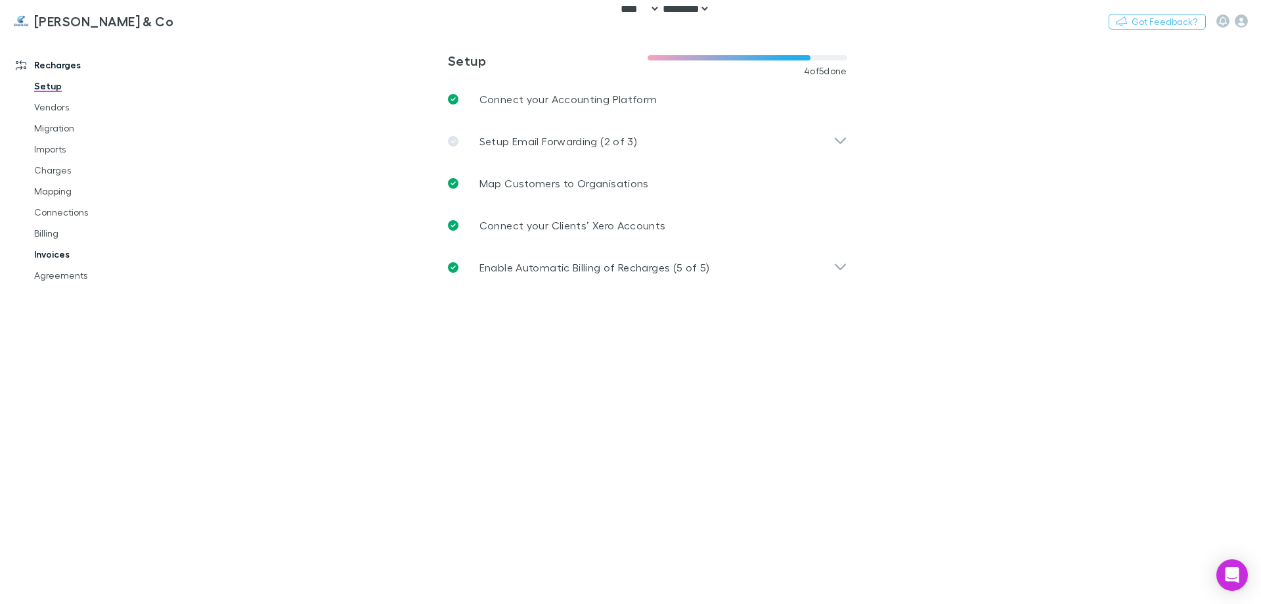
click at [54, 259] on link "Invoices" at bounding box center [99, 254] width 156 height 21
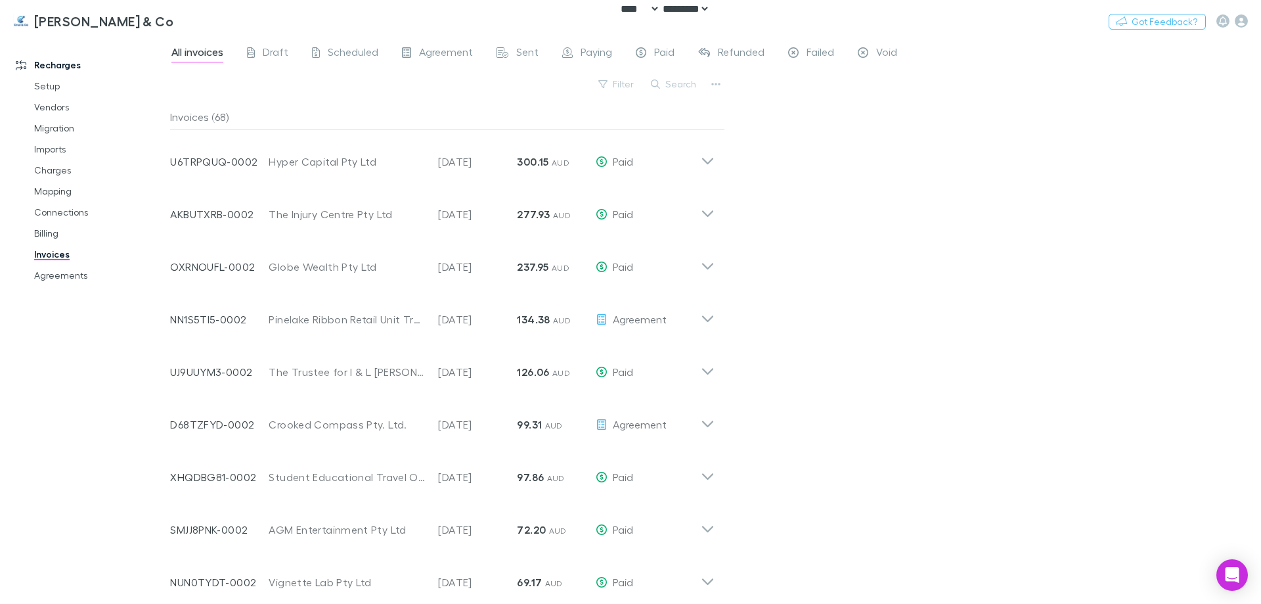
drag, startPoint x: 677, startPoint y: 82, endPoint x: 751, endPoint y: 160, distance: 107.3
click at [677, 82] on button "Search" at bounding box center [675, 84] width 60 height 16
paste input "**********"
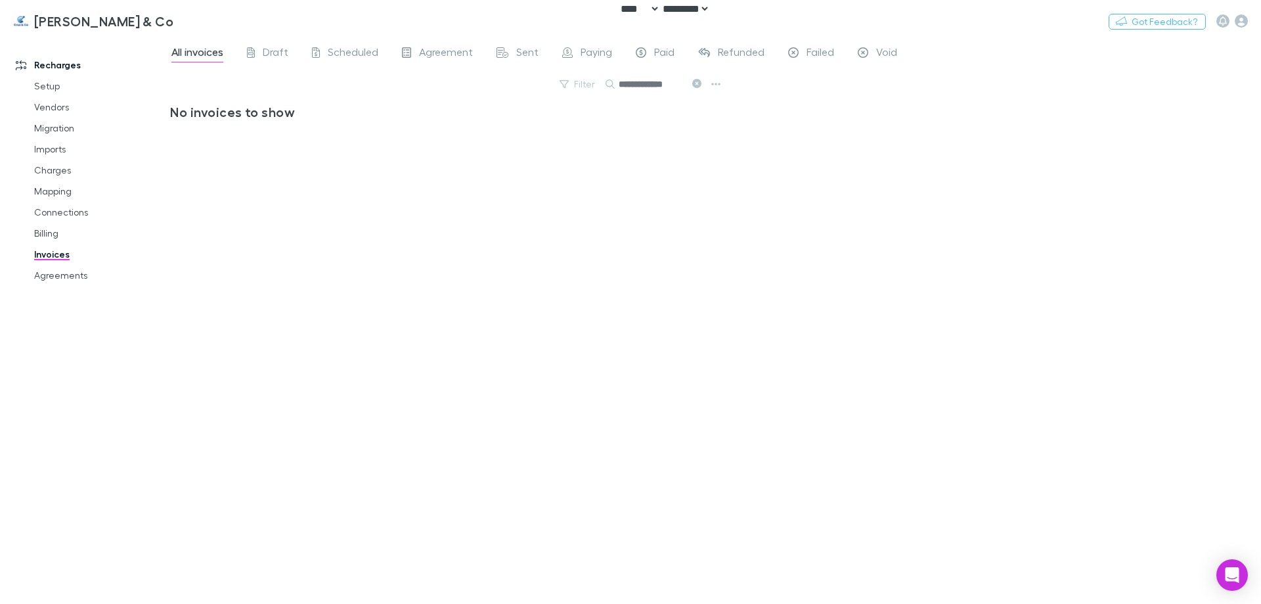
paste input "text"
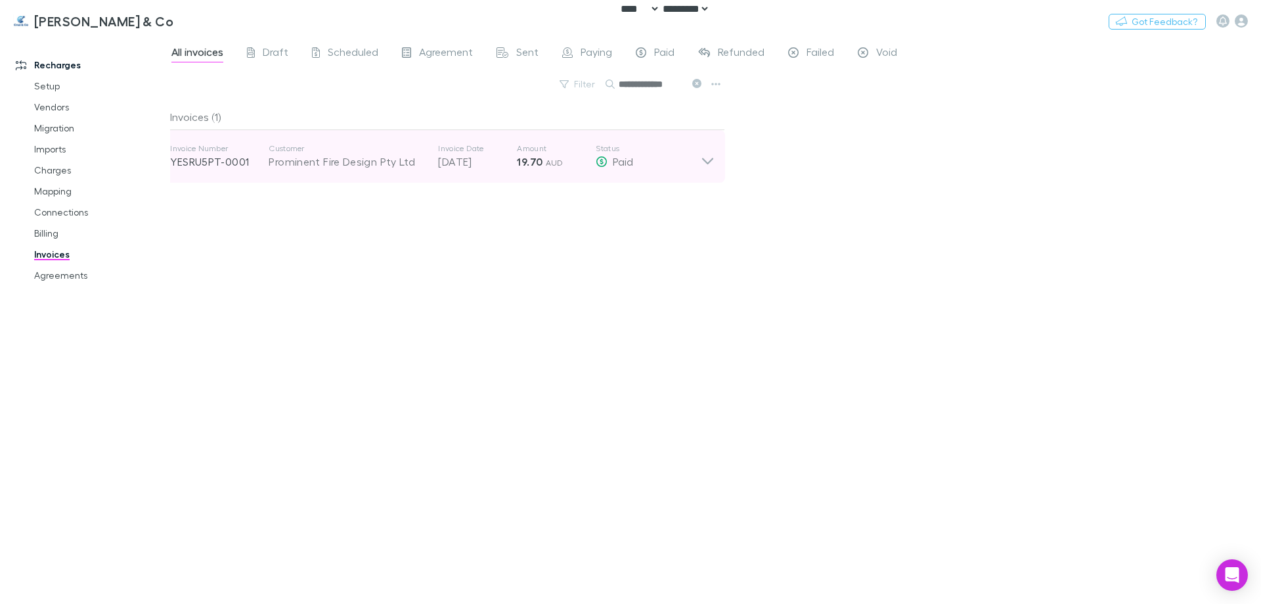
type input "**********"
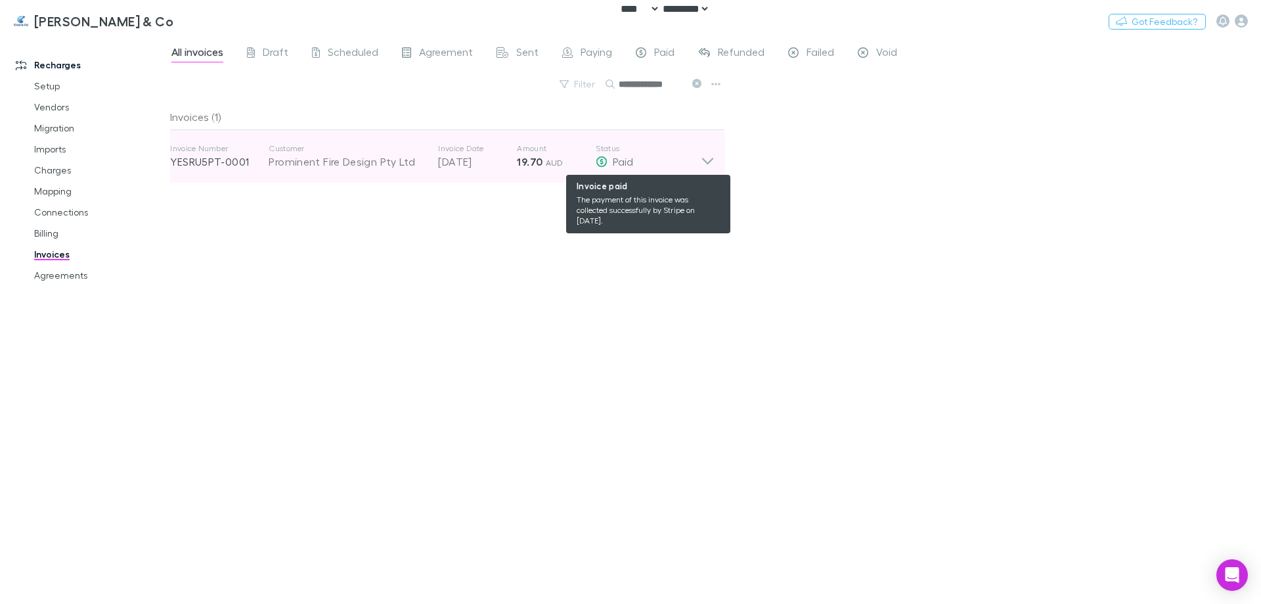
click at [652, 164] on div "Paid" at bounding box center [648, 162] width 105 height 16
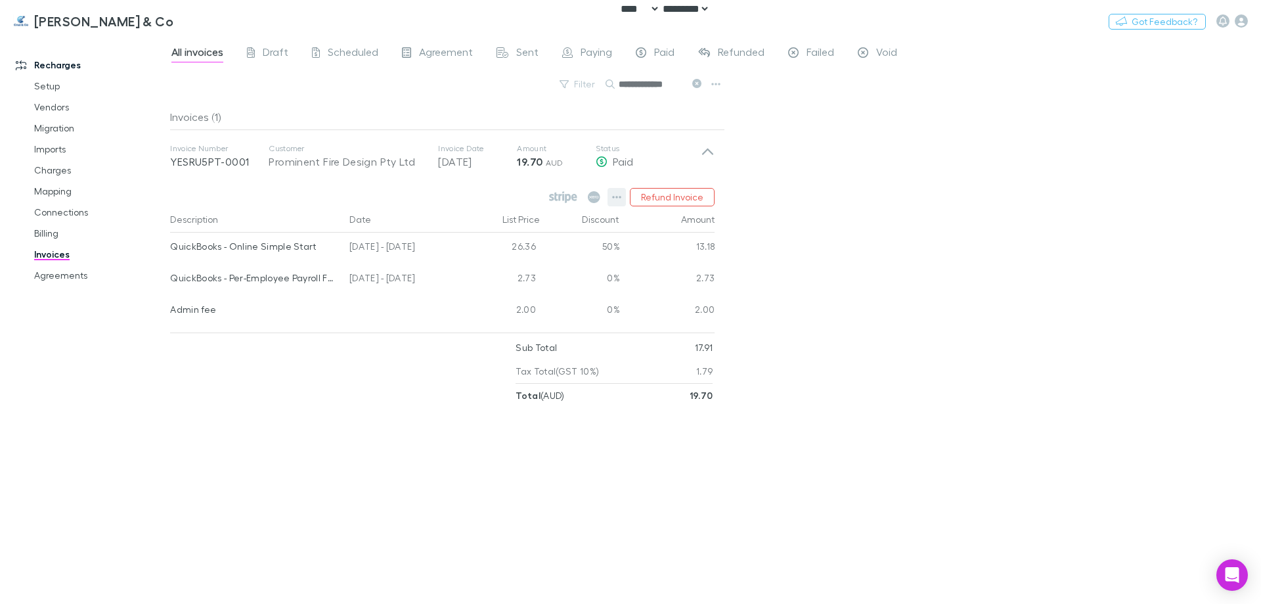
click at [626, 198] on button "button" at bounding box center [617, 197] width 18 height 18
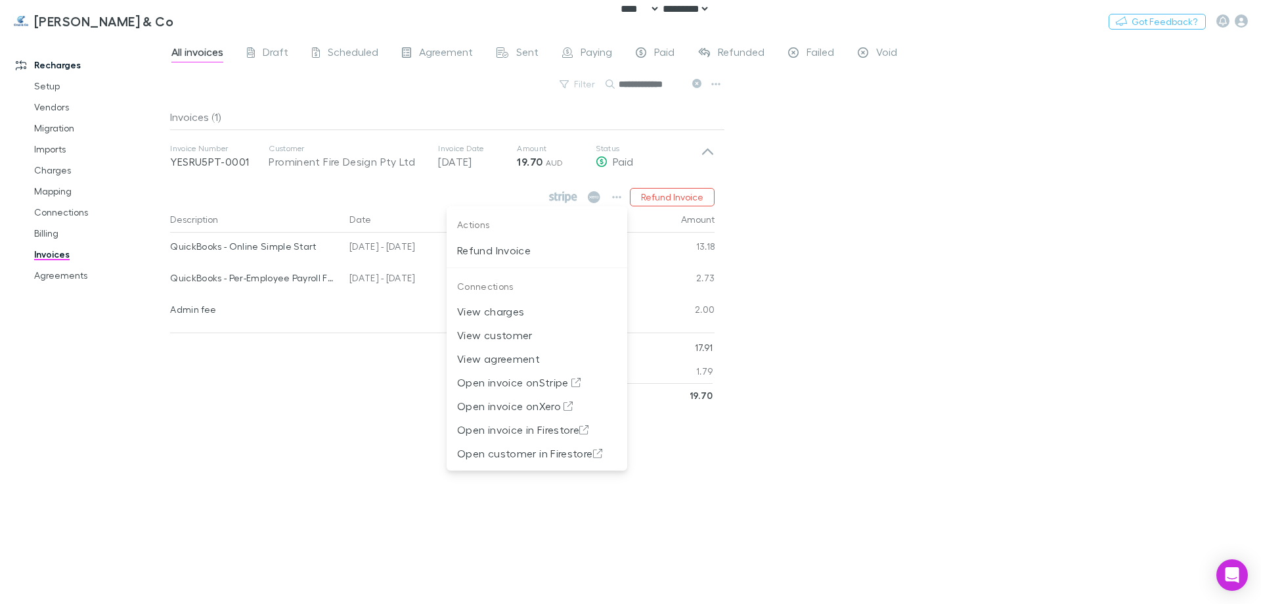
click at [886, 311] on div at bounding box center [630, 302] width 1261 height 604
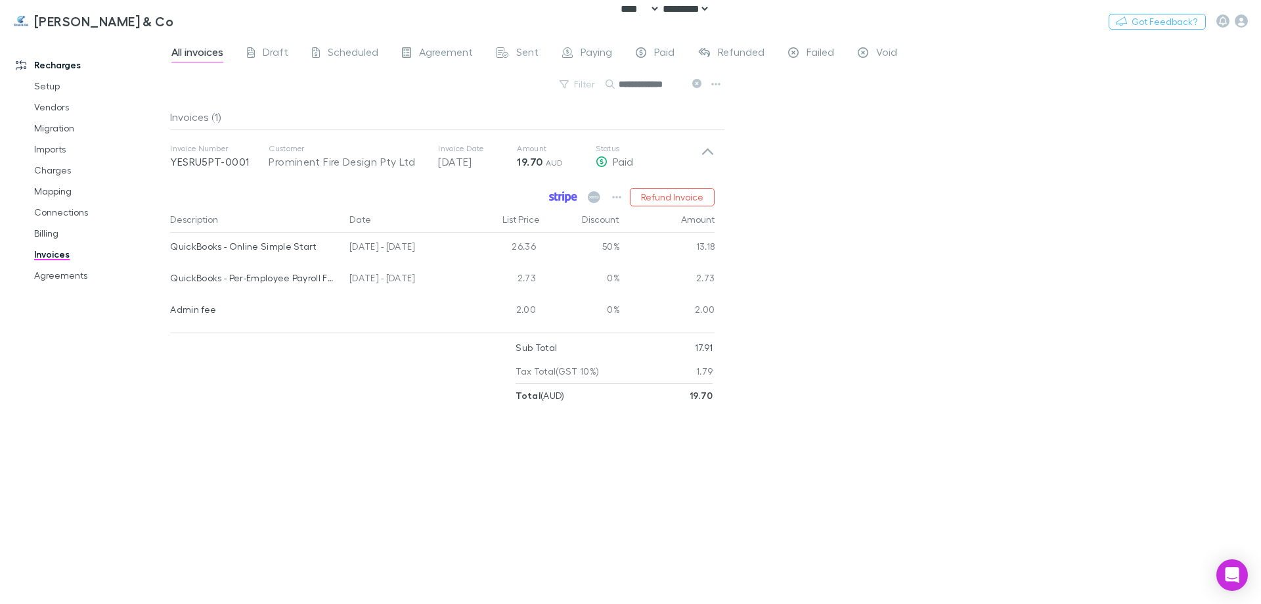
click at [562, 198] on icon at bounding box center [560, 197] width 3 height 7
